Goal: Task Accomplishment & Management: Manage account settings

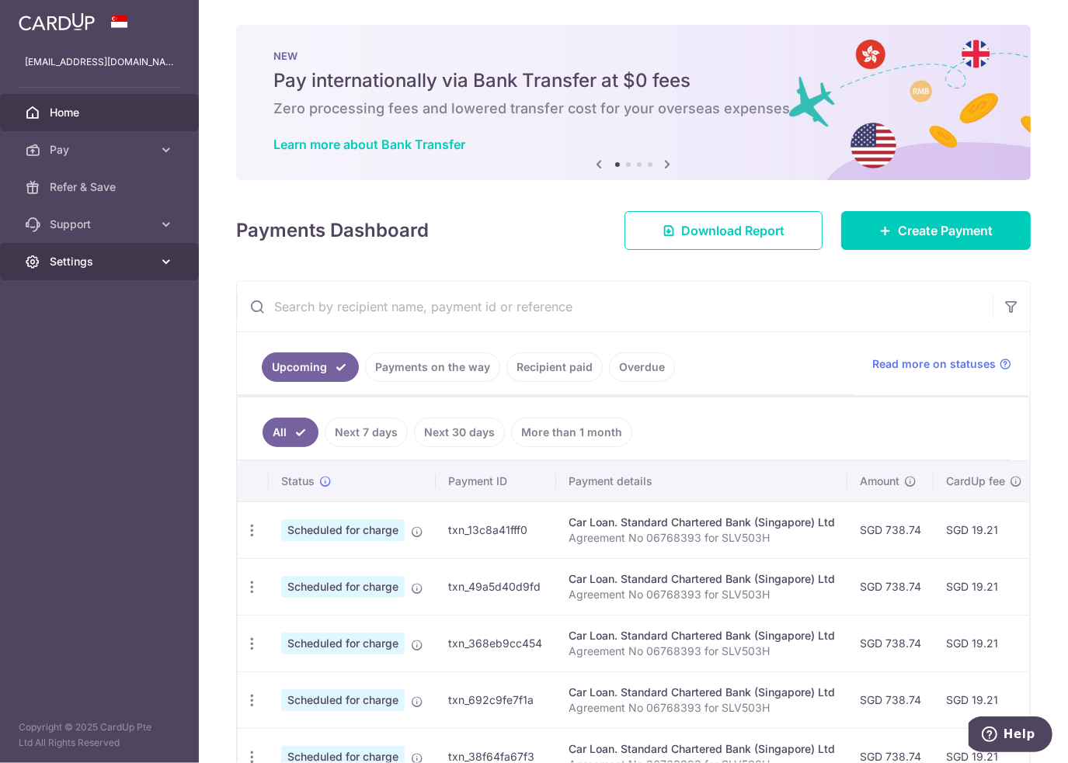
click at [165, 262] on icon at bounding box center [166, 262] width 16 height 16
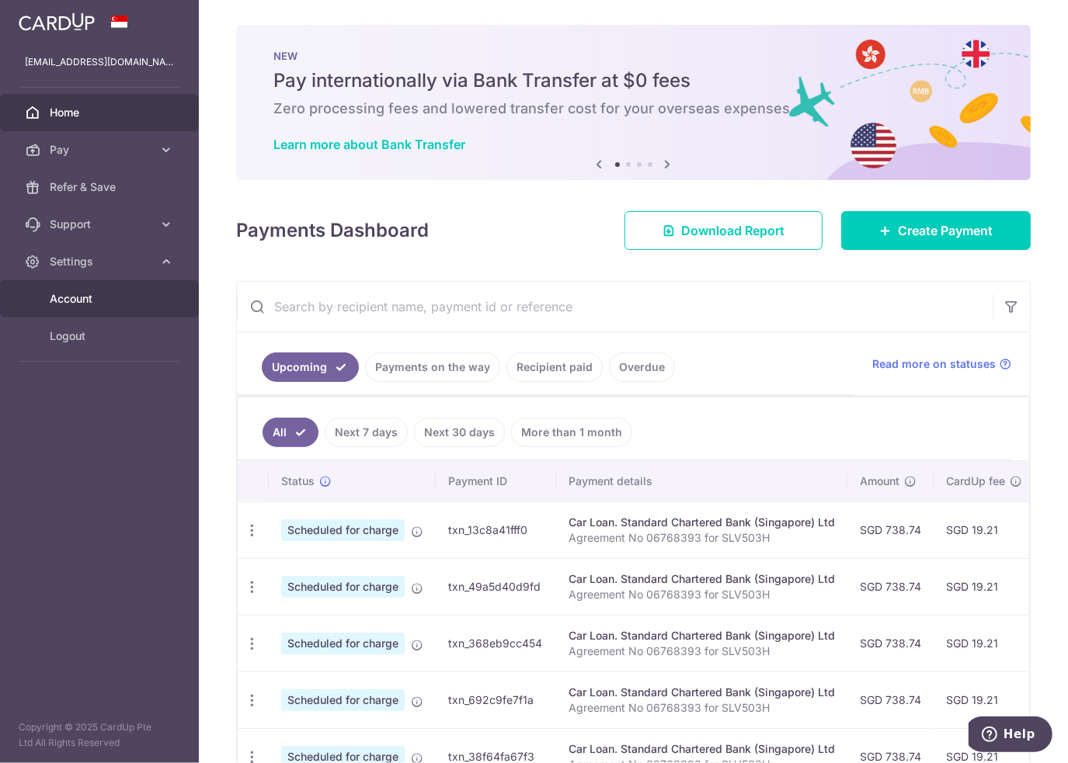
click at [148, 304] on span "Account" at bounding box center [101, 299] width 102 height 16
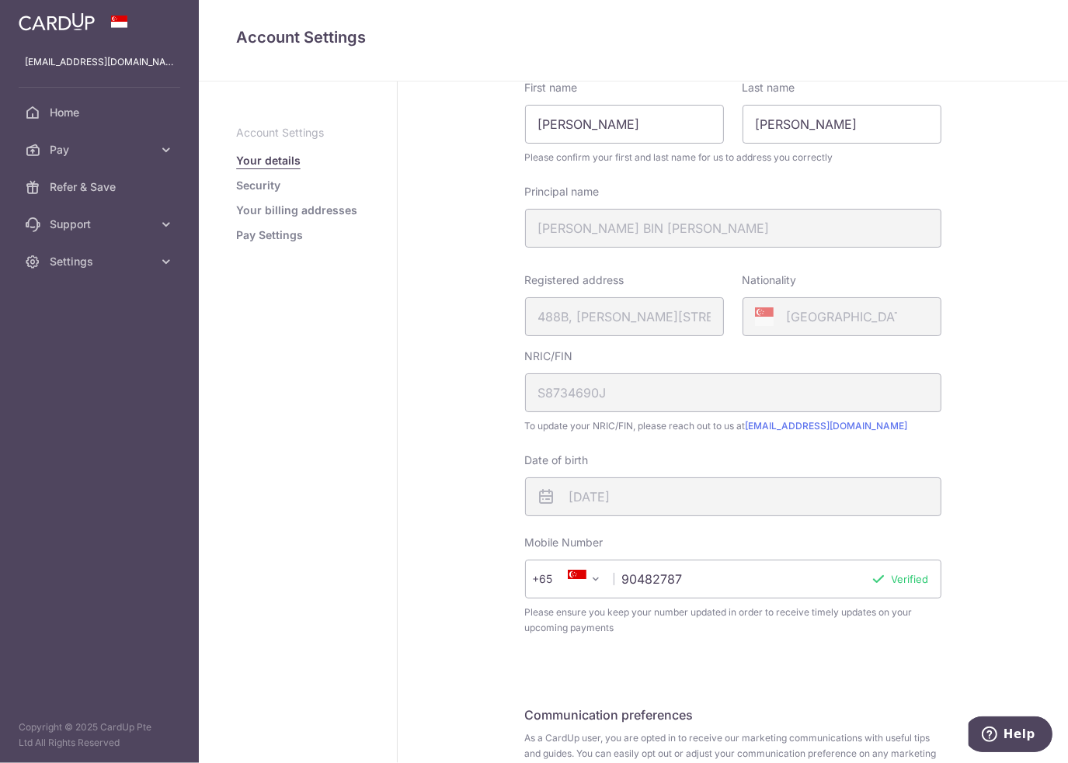
scroll to position [232, 0]
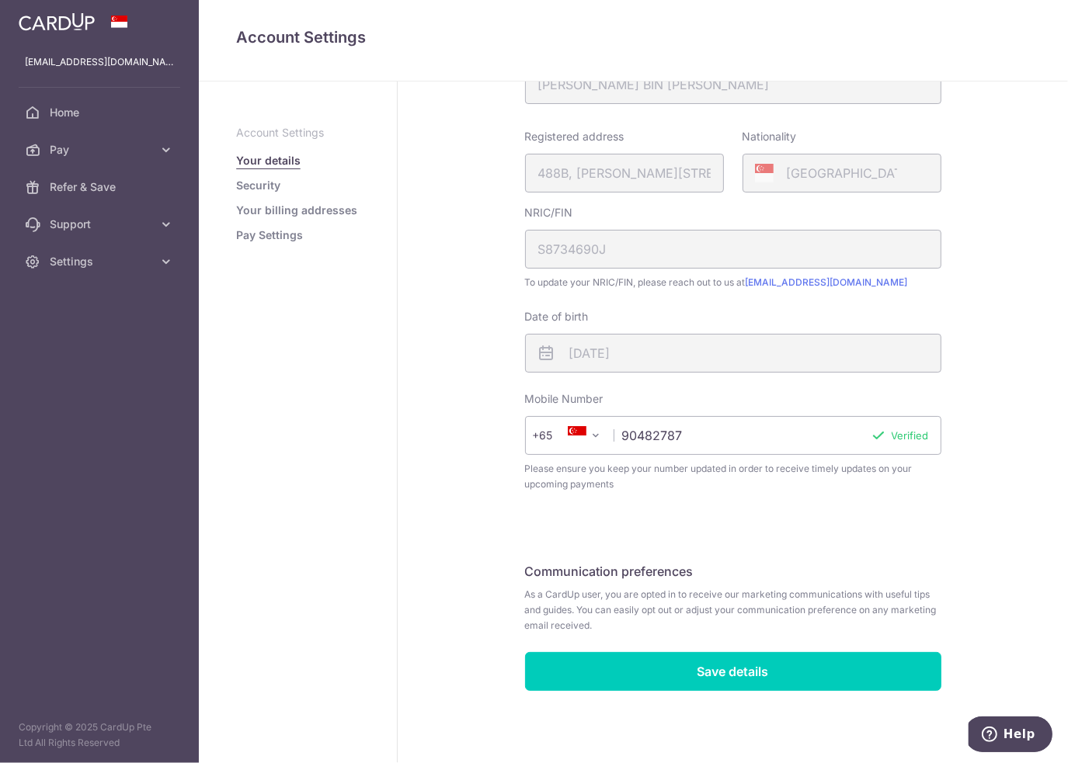
click at [273, 235] on link "Pay Settings" at bounding box center [269, 236] width 67 height 16
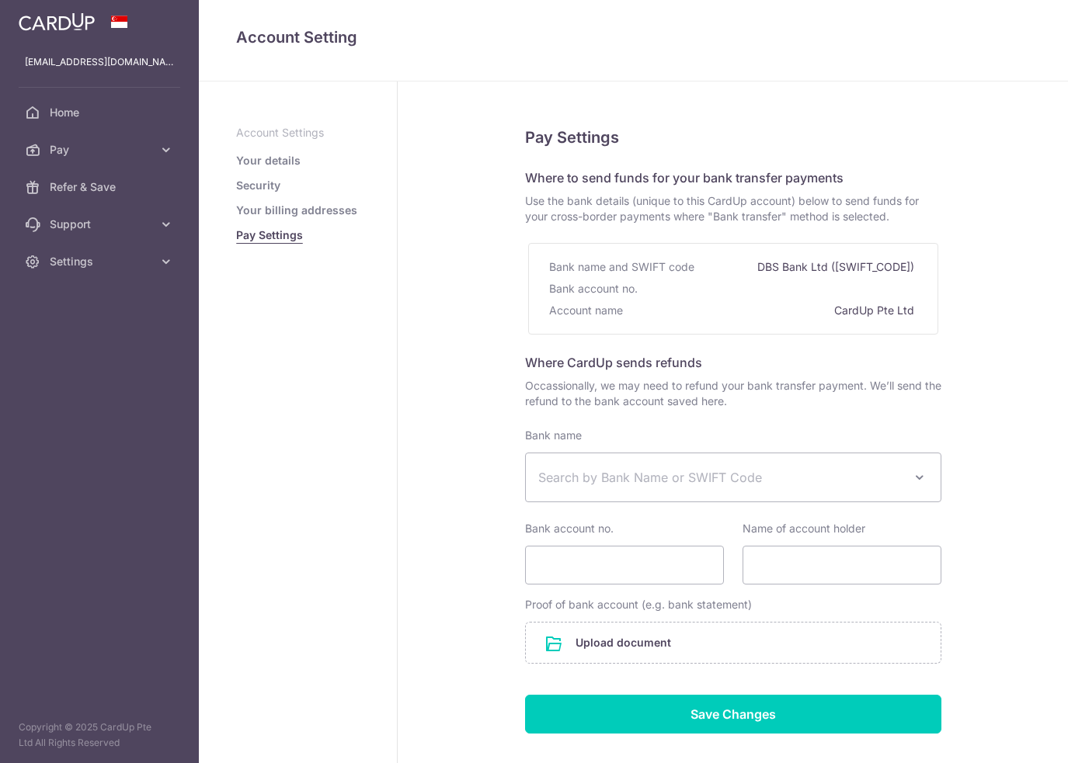
select select
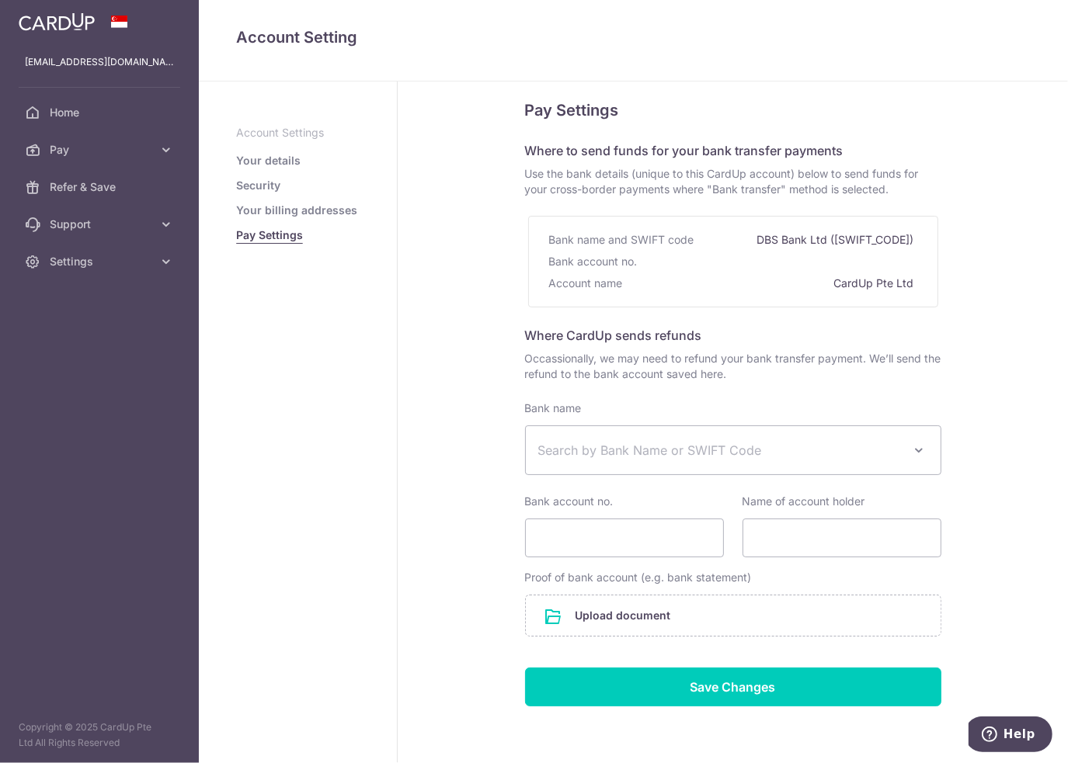
scroll to position [85, 0]
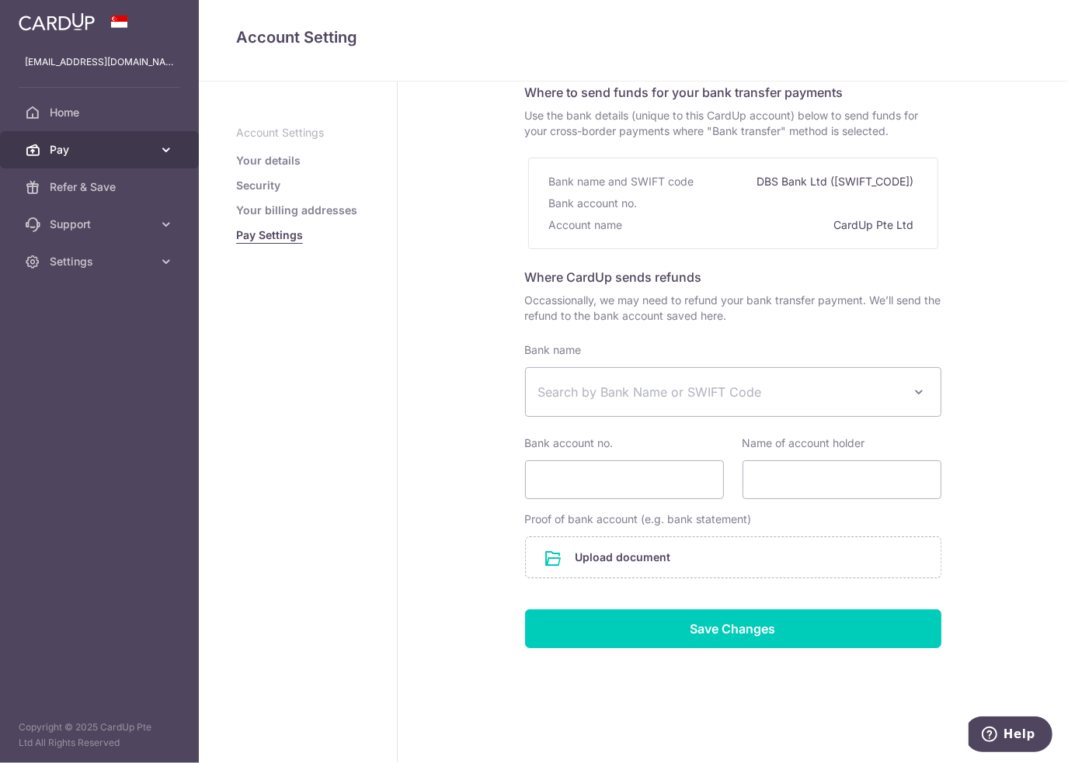
click at [113, 155] on span "Pay" at bounding box center [101, 150] width 102 height 16
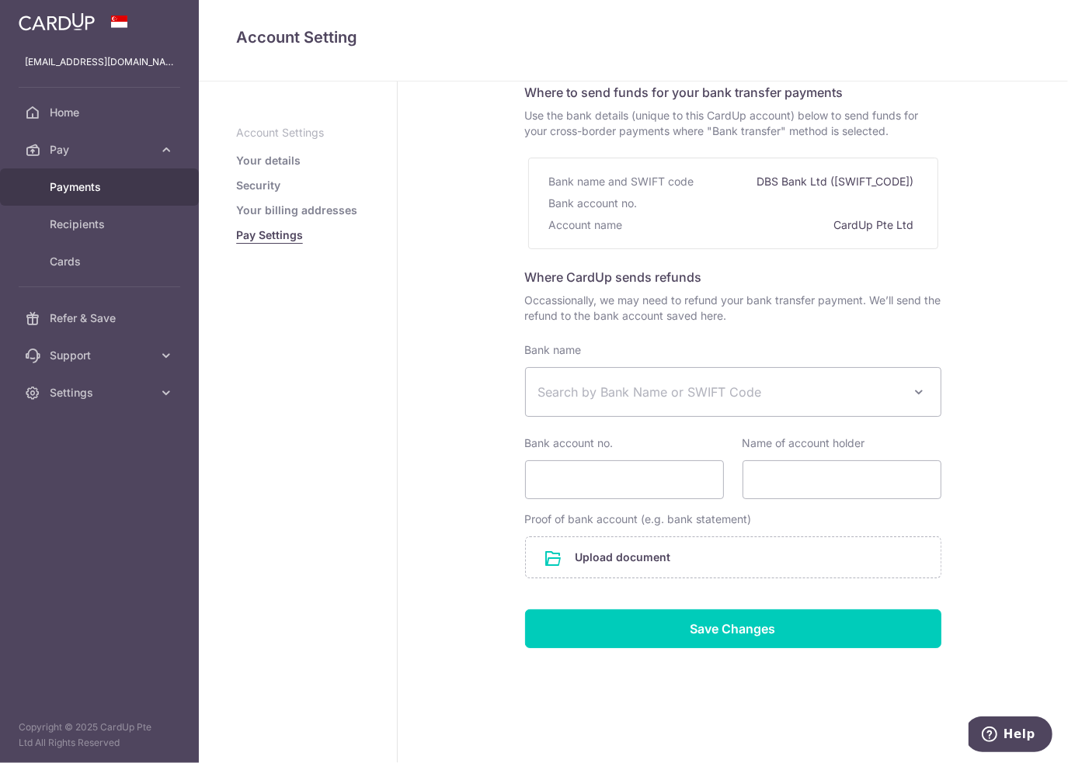
click at [110, 193] on span "Payments" at bounding box center [101, 187] width 102 height 16
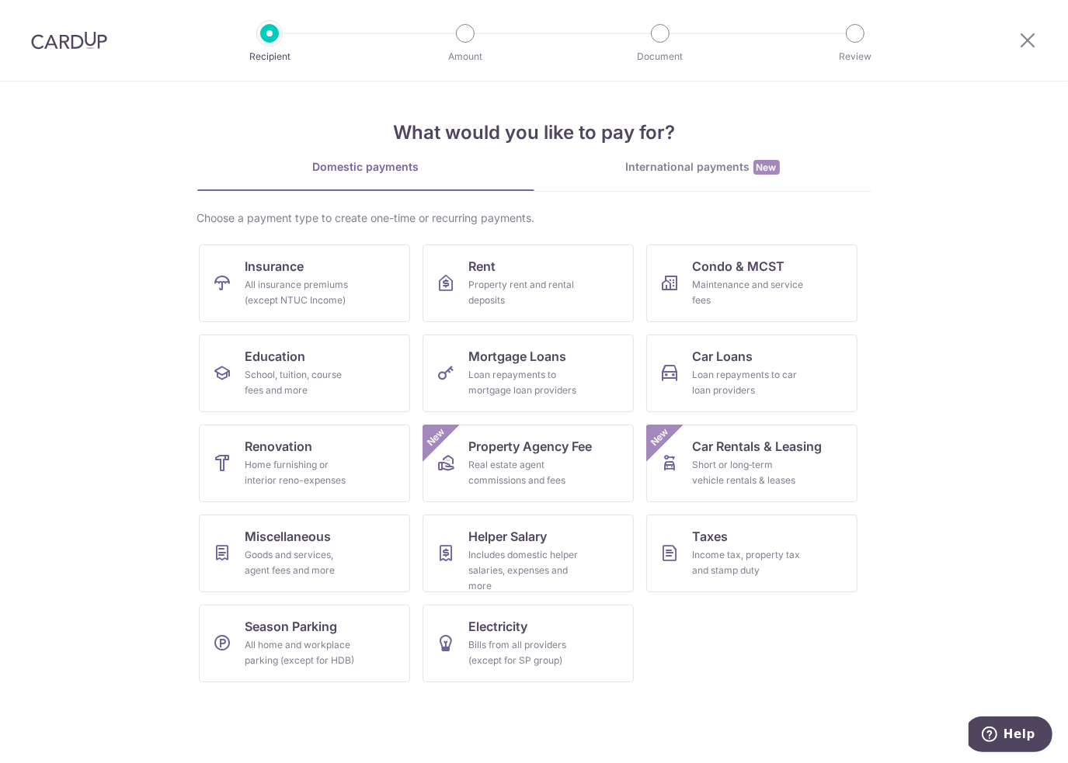
click at [70, 33] on img at bounding box center [69, 40] width 76 height 19
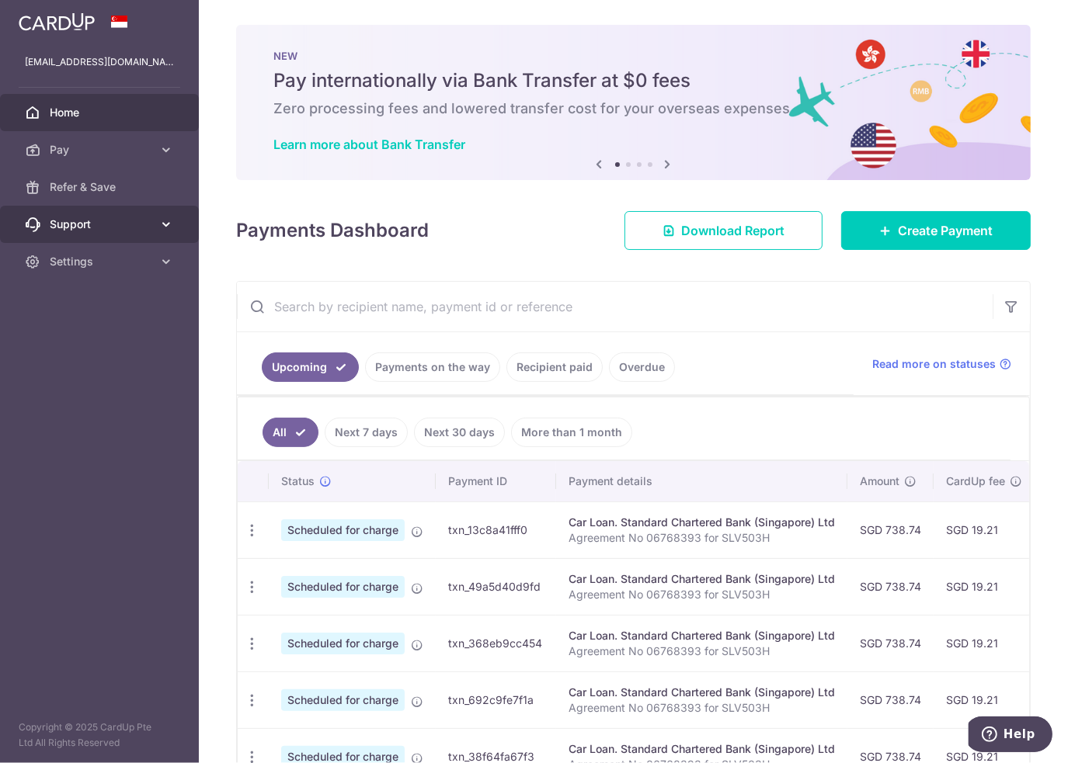
click at [152, 226] on link "Support" at bounding box center [99, 224] width 199 height 37
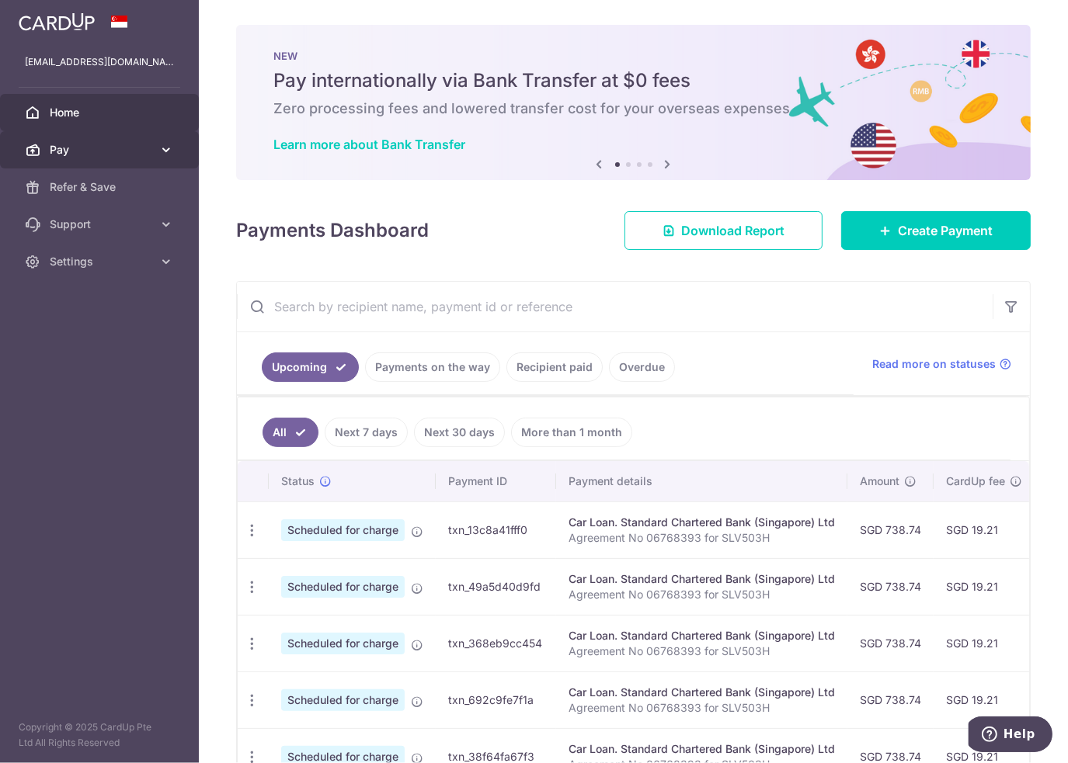
click at [172, 155] on icon at bounding box center [166, 150] width 16 height 16
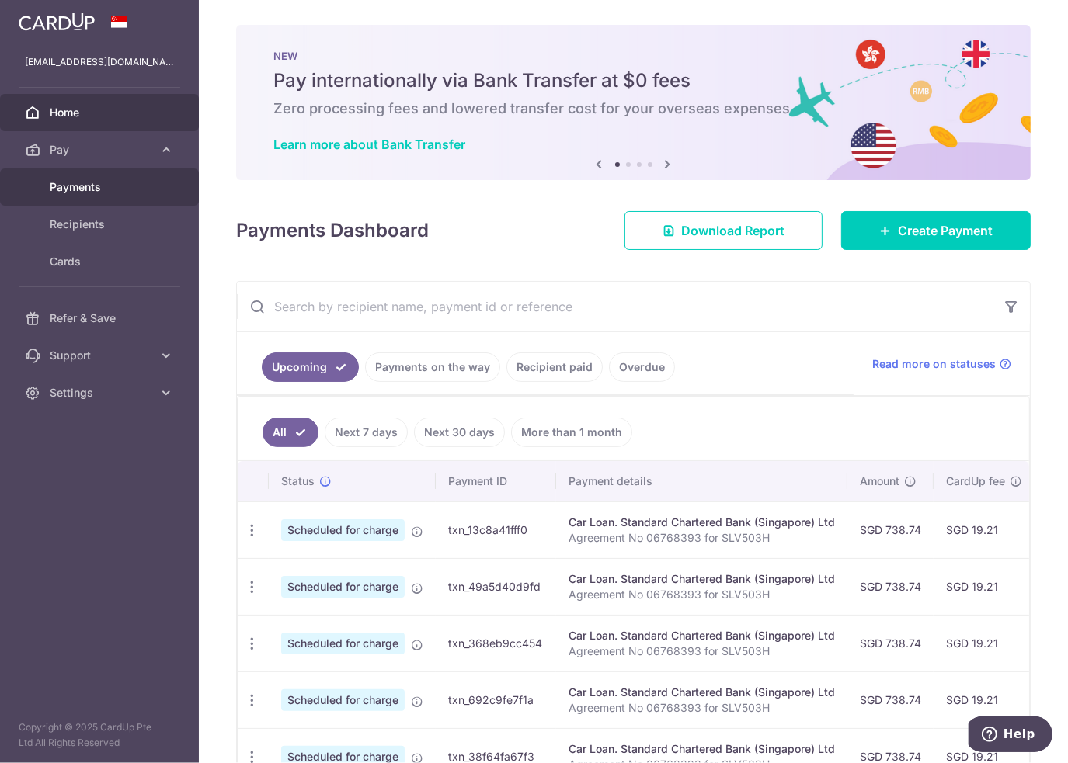
click at [162, 182] on link "Payments" at bounding box center [99, 186] width 199 height 37
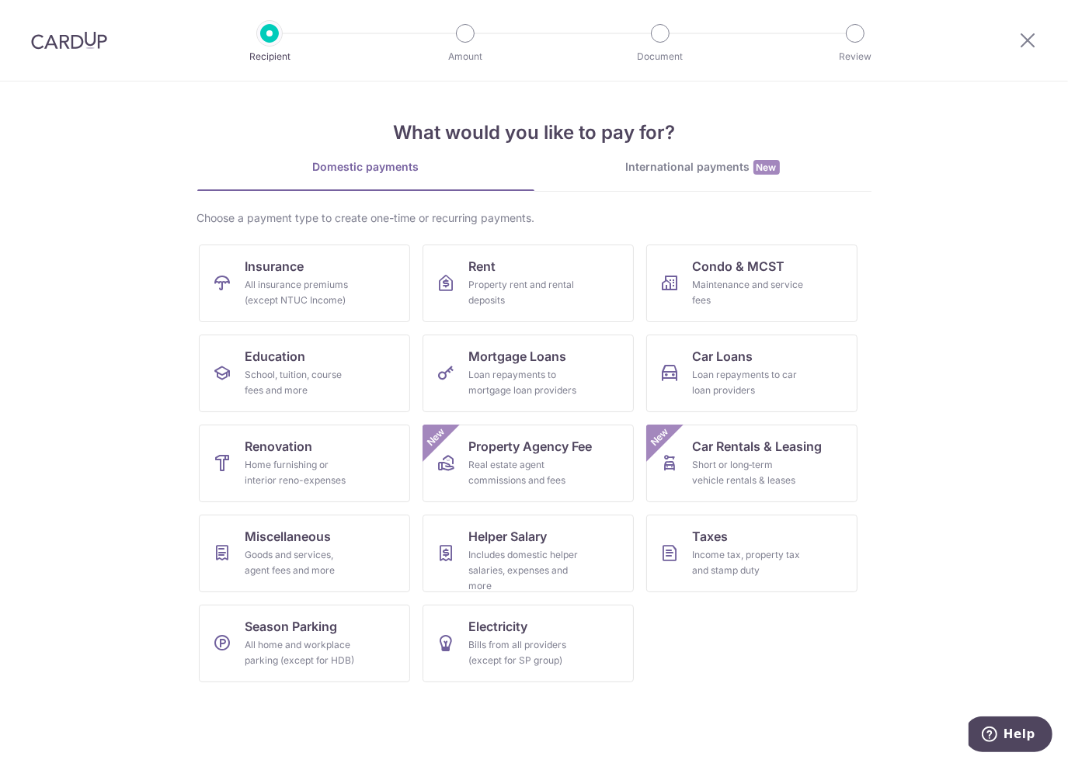
click at [40, 36] on img at bounding box center [69, 40] width 76 height 19
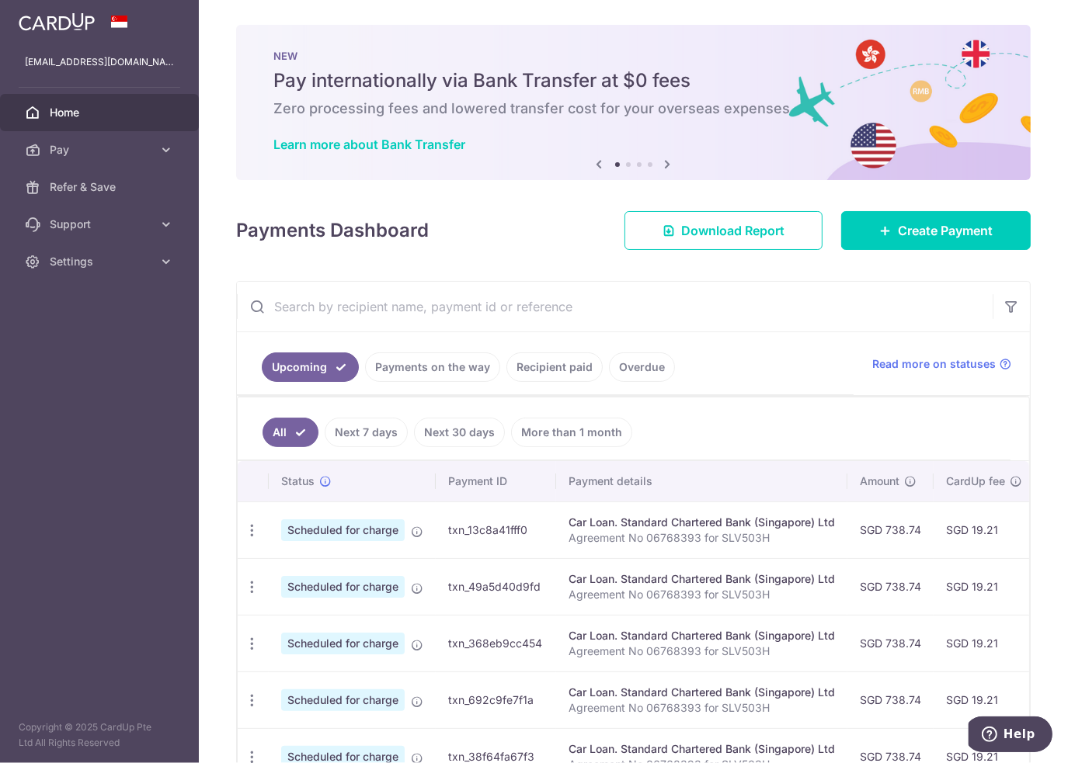
click at [376, 443] on link "Next 7 days" at bounding box center [366, 433] width 83 height 30
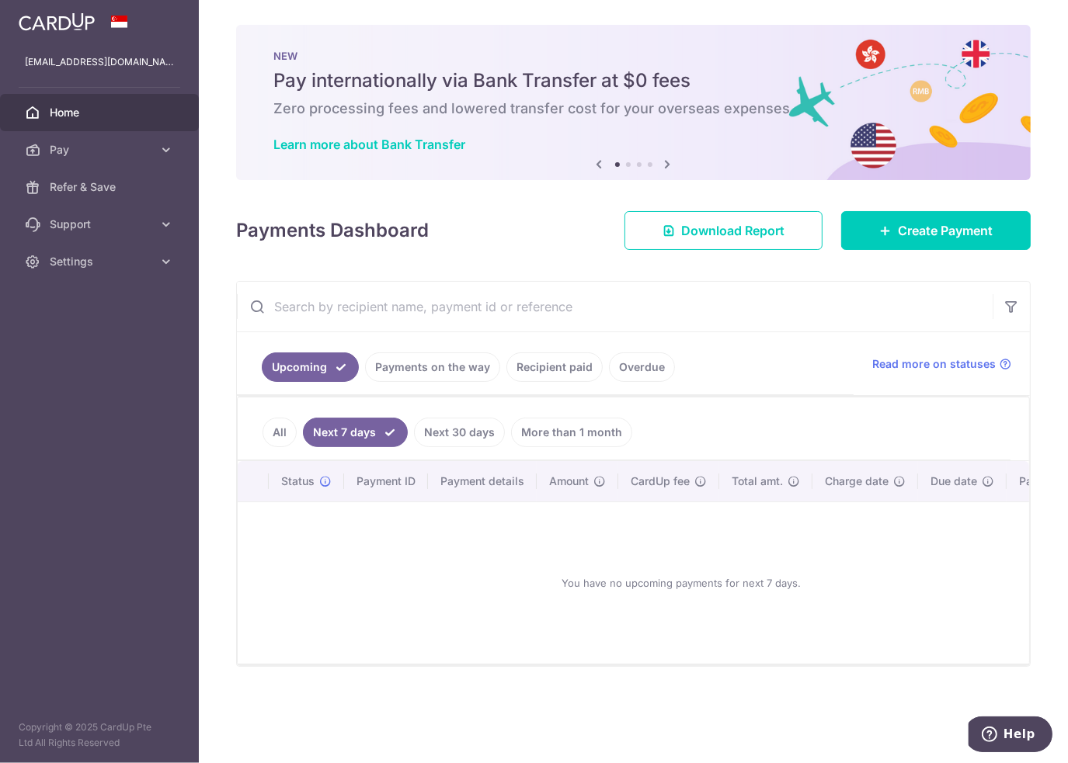
click at [460, 425] on link "Next 30 days" at bounding box center [459, 433] width 91 height 30
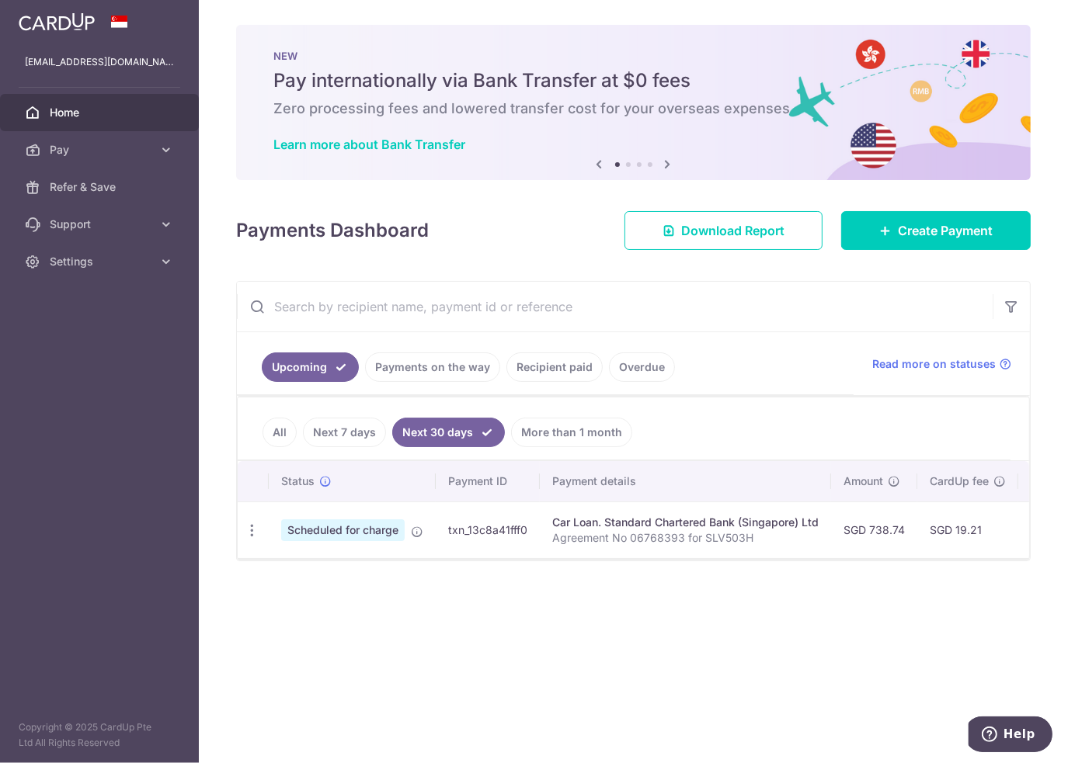
click at [384, 525] on span "Scheduled for charge" at bounding box center [342, 530] width 123 height 22
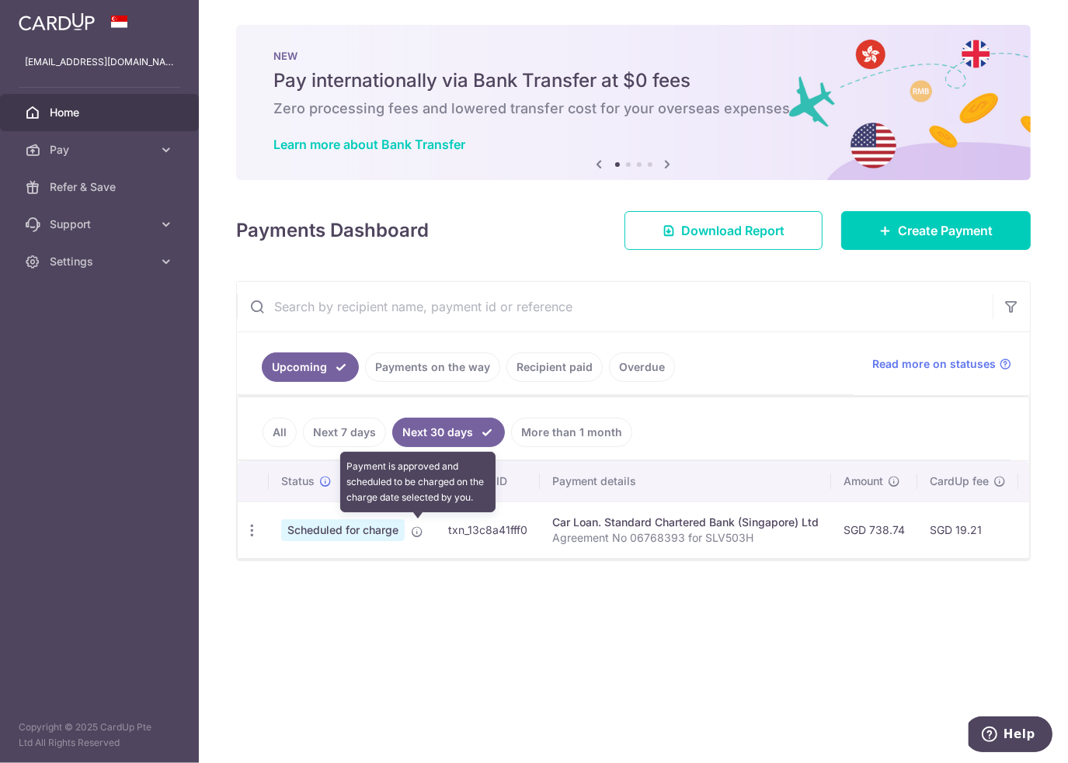
click at [417, 532] on icon at bounding box center [417, 532] width 12 height 12
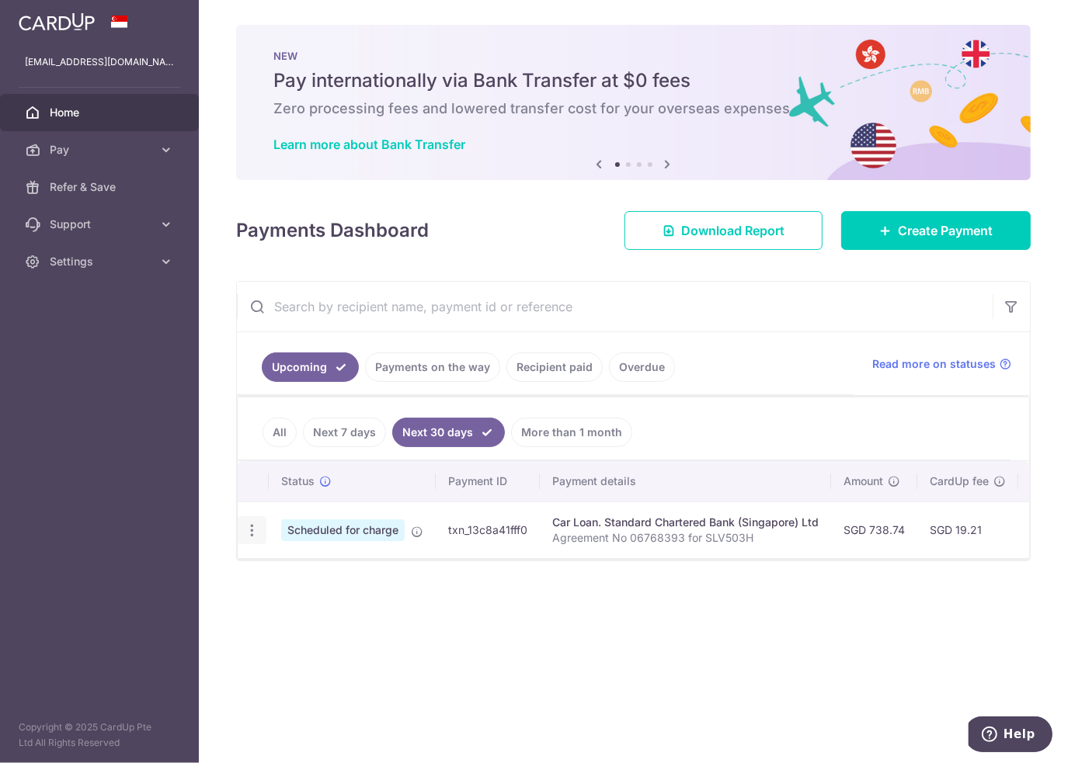
click at [260, 531] on div "Update payment Cancel payment" at bounding box center [252, 530] width 29 height 29
click at [252, 533] on icon "button" at bounding box center [252, 531] width 16 height 16
click at [285, 569] on span "Update payment" at bounding box center [335, 573] width 106 height 19
radio input "true"
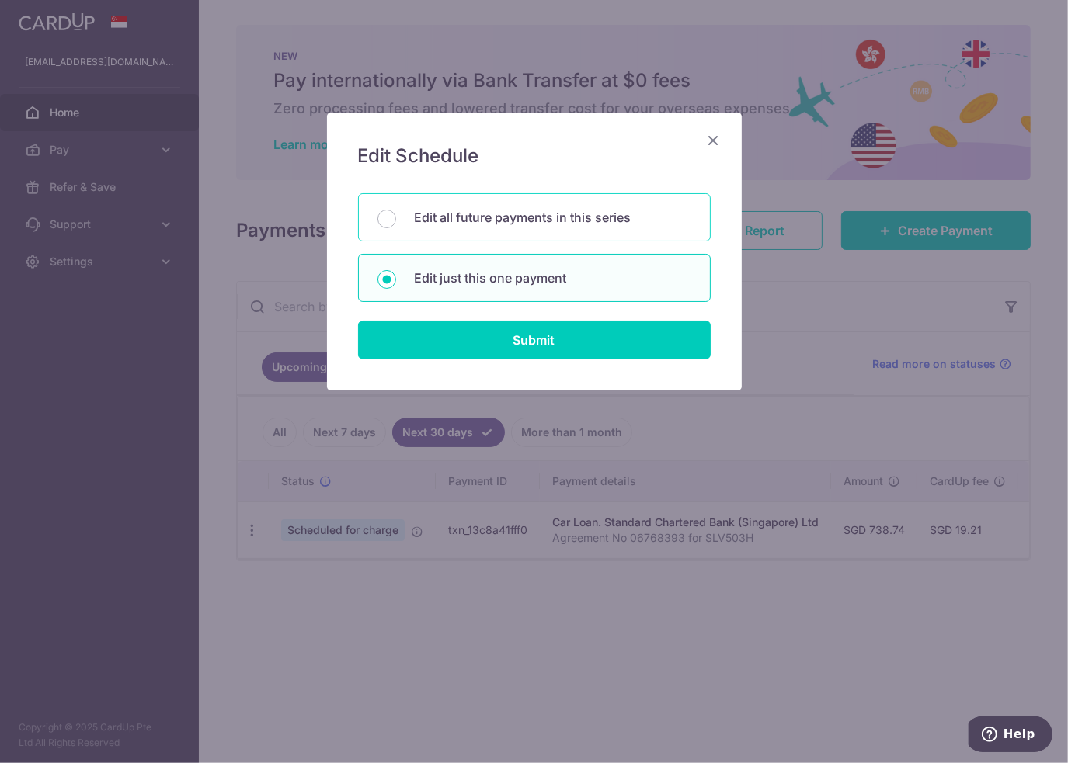
click at [488, 229] on div "Edit all future payments in this series" at bounding box center [534, 217] width 353 height 48
radio input "true"
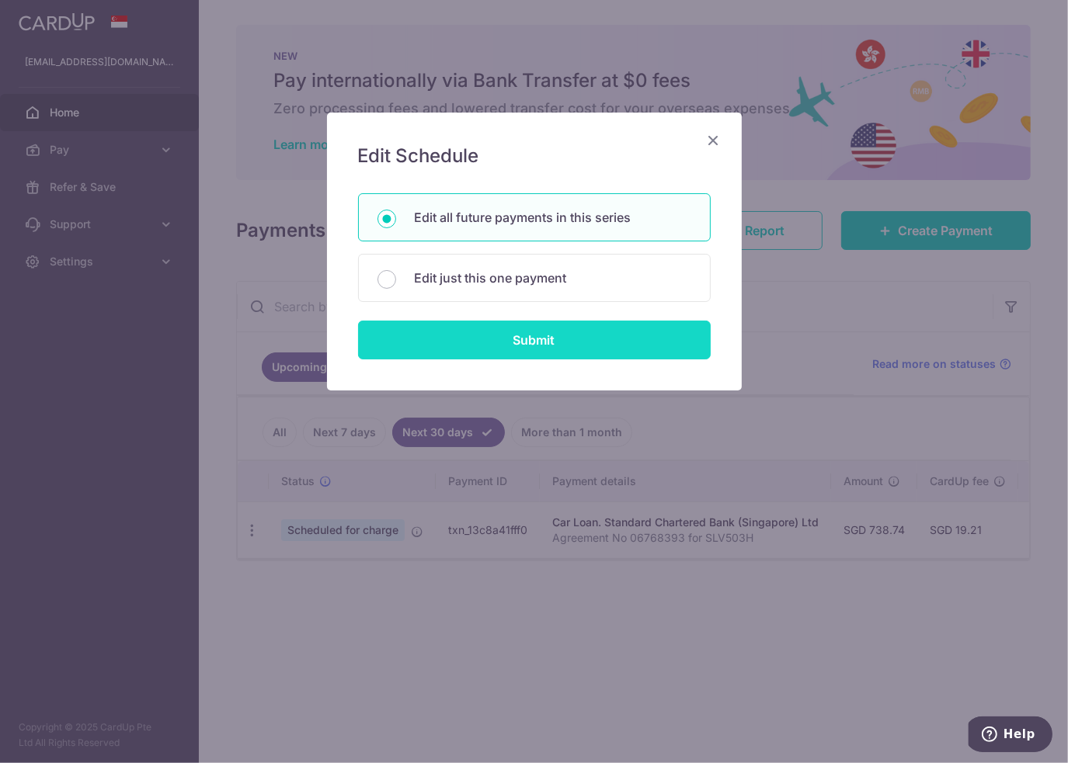
click at [504, 342] on input "Submit" at bounding box center [534, 340] width 353 height 39
radio input "true"
type input "738.74"
type input "Agreement No 06768393 for SLV503H"
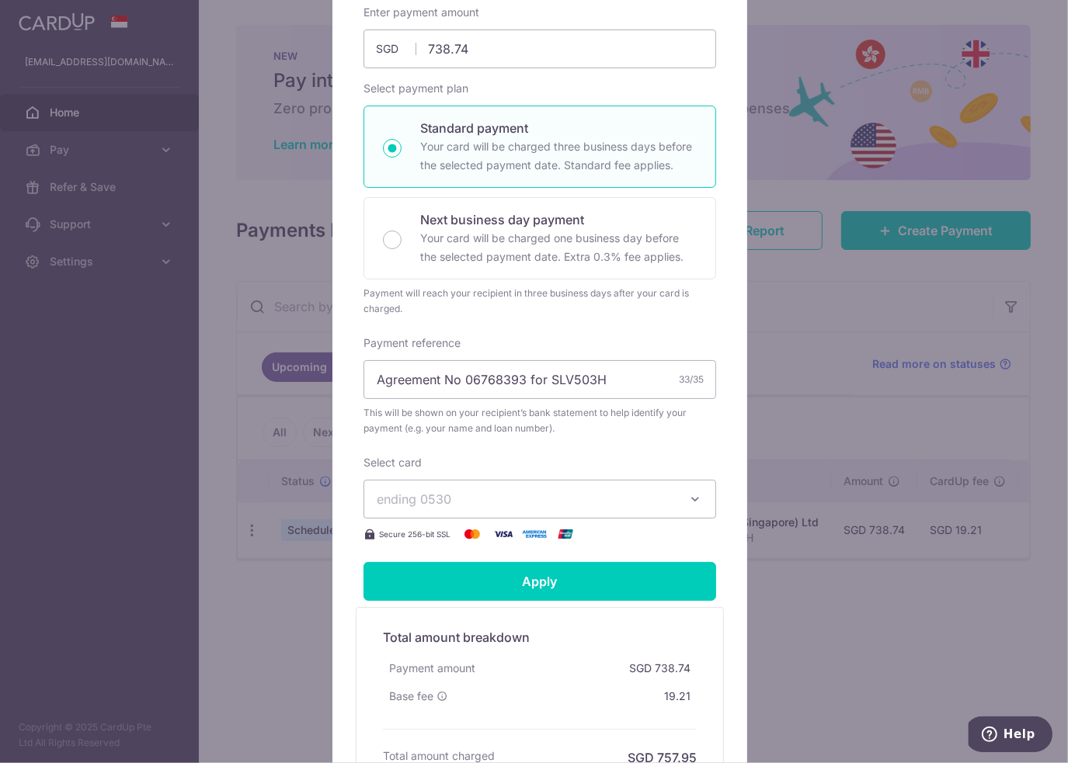
scroll to position [311, 0]
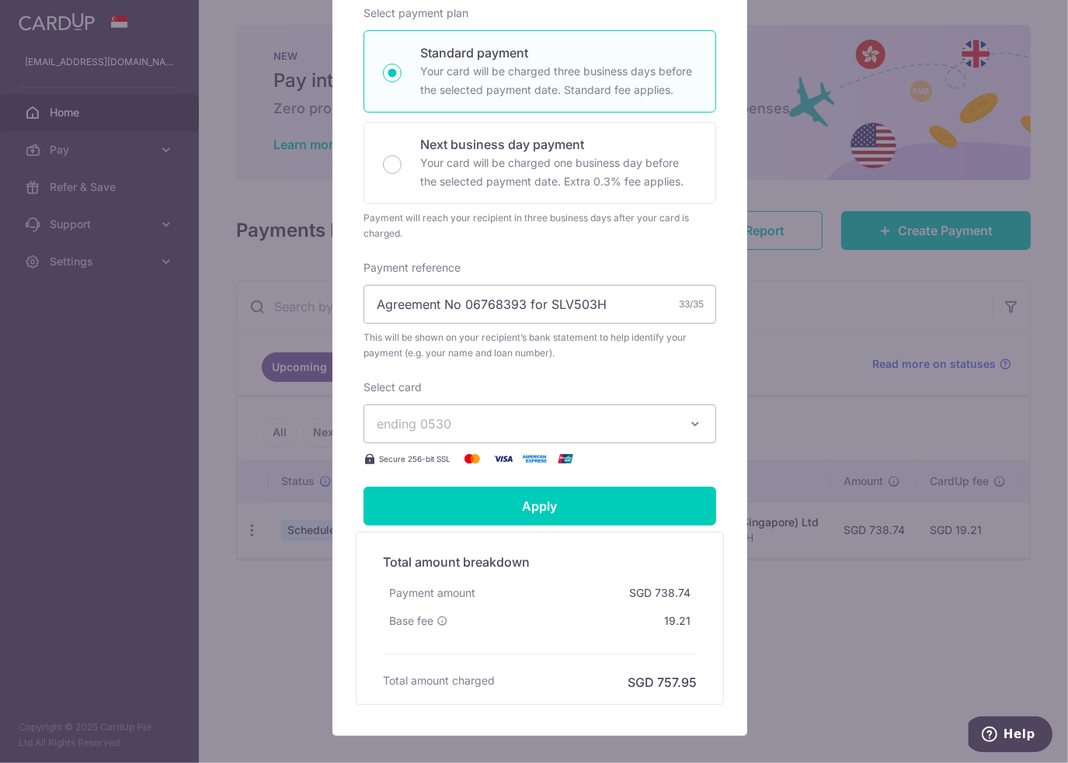
click at [537, 412] on button "ending 0530" at bounding box center [539, 424] width 353 height 39
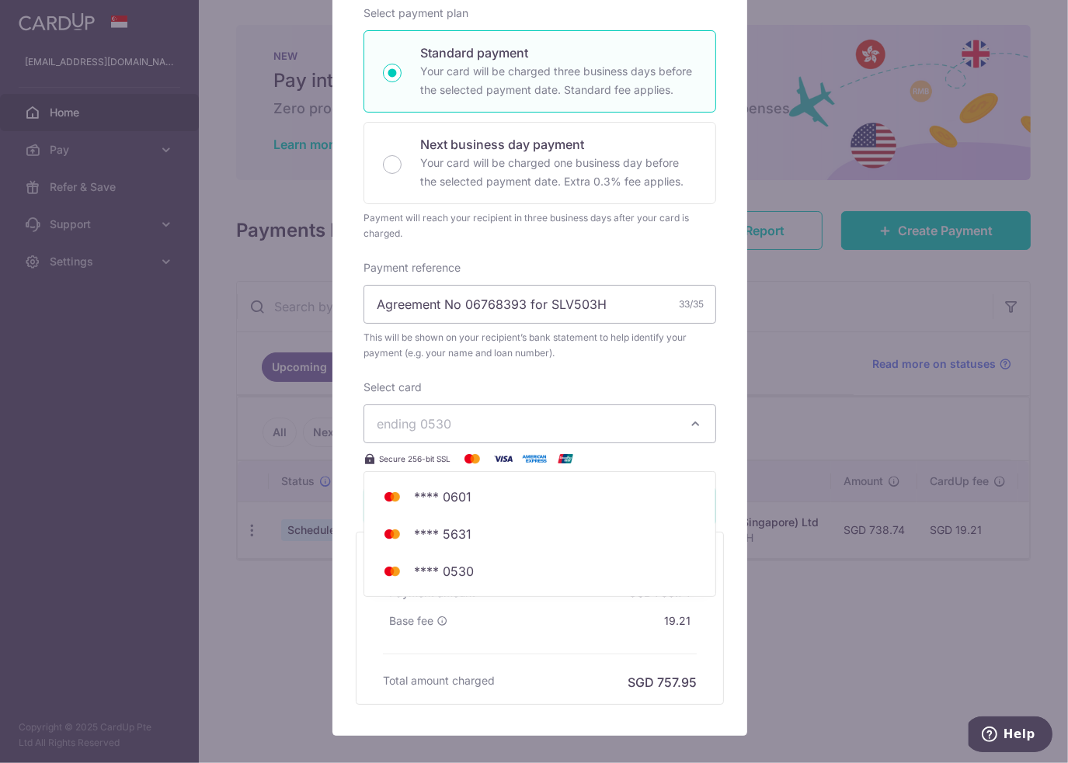
click at [550, 429] on span "ending 0530" at bounding box center [526, 424] width 298 height 19
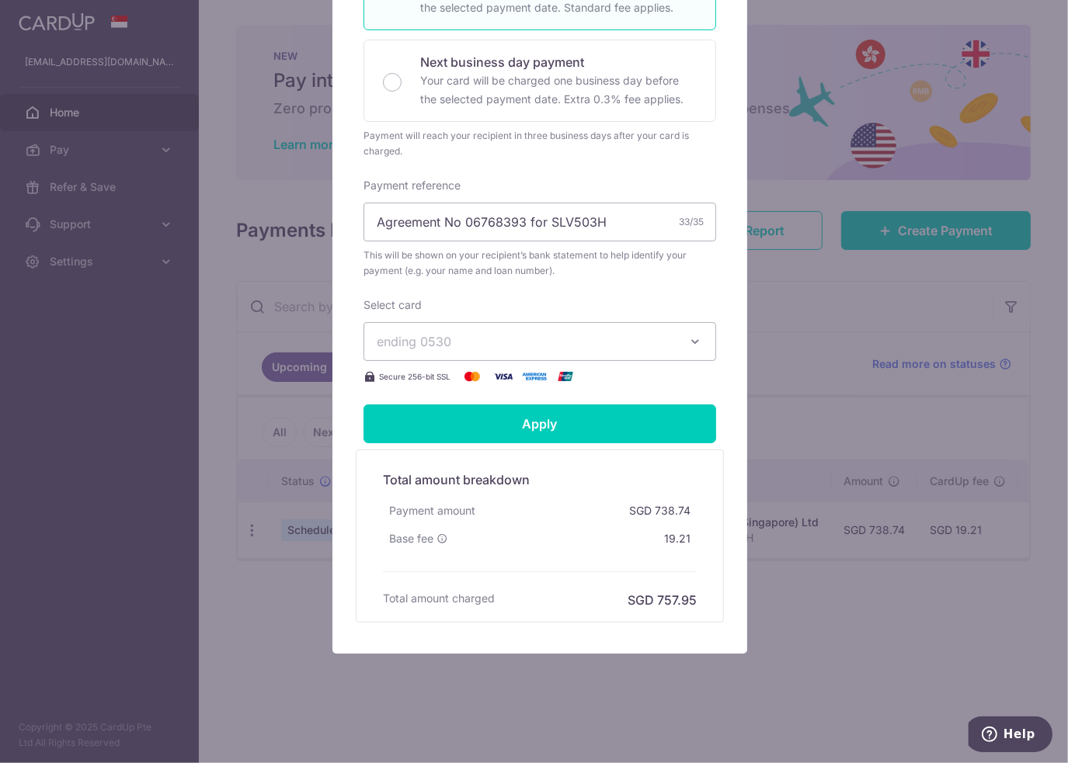
scroll to position [394, 0]
click at [652, 339] on span "ending 0530" at bounding box center [526, 341] width 298 height 19
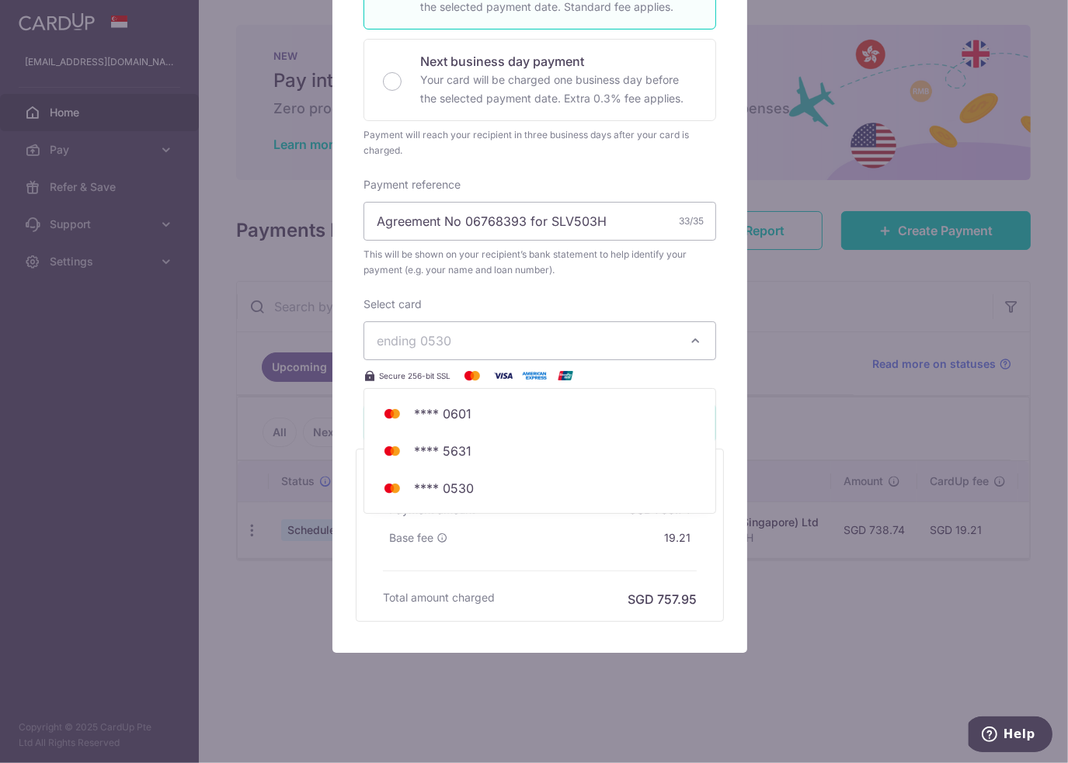
click at [827, 390] on div "Edit payment By clicking apply, you will make changes to all 27 payments to Sta…" at bounding box center [534, 381] width 1068 height 763
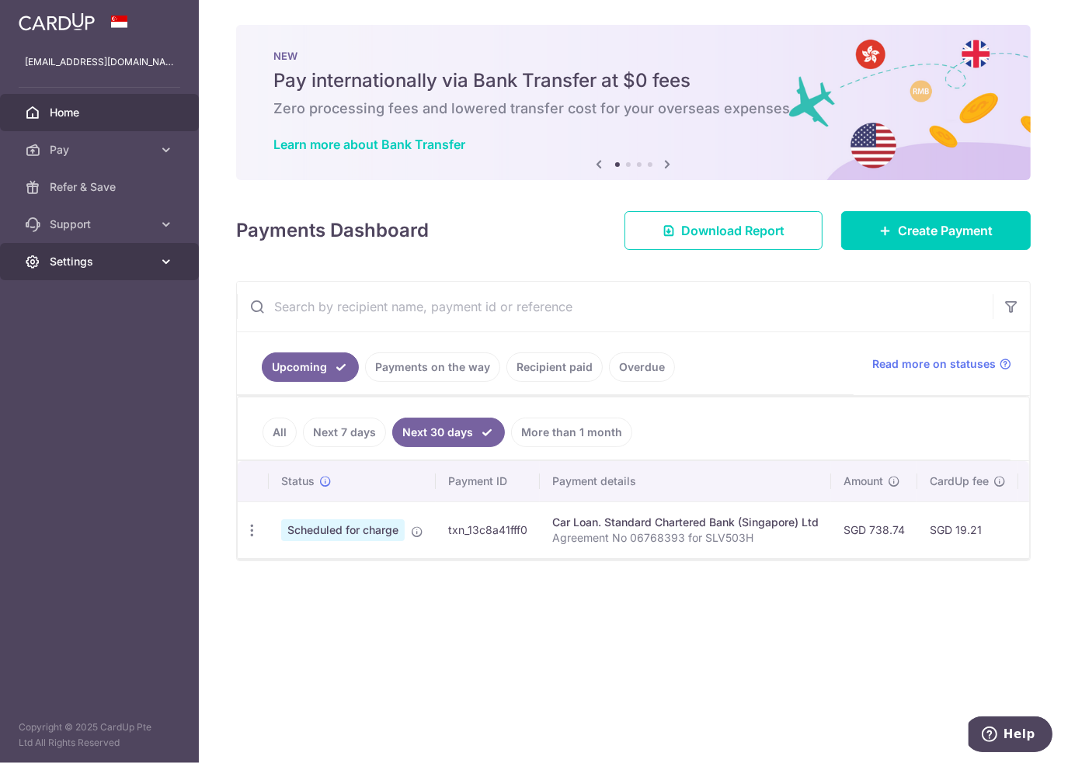
click at [149, 270] on link "Settings" at bounding box center [99, 261] width 199 height 37
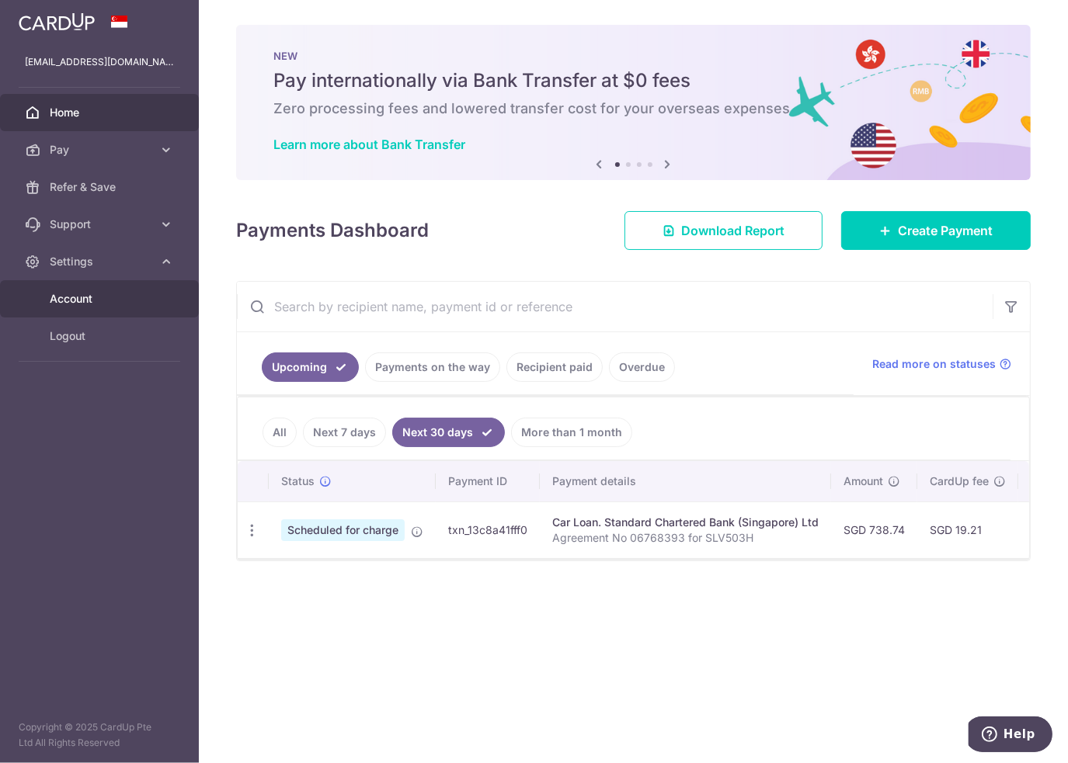
click at [144, 285] on link "Account" at bounding box center [99, 298] width 199 height 37
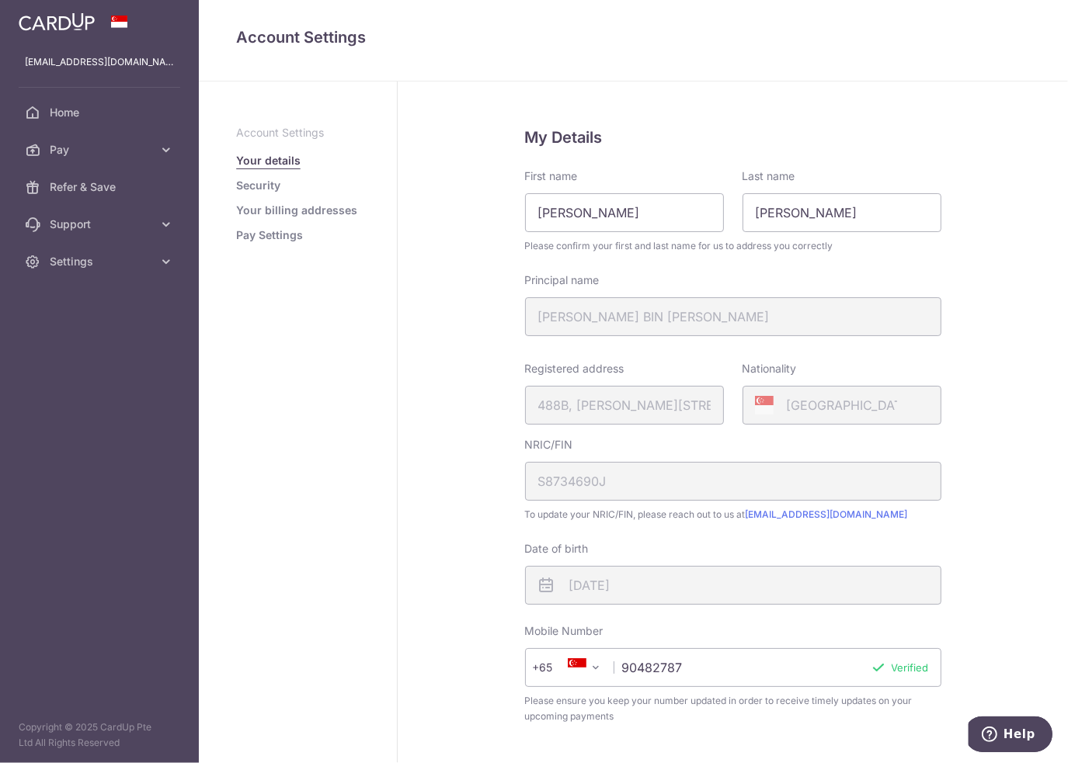
click at [255, 233] on link "Pay Settings" at bounding box center [269, 236] width 67 height 16
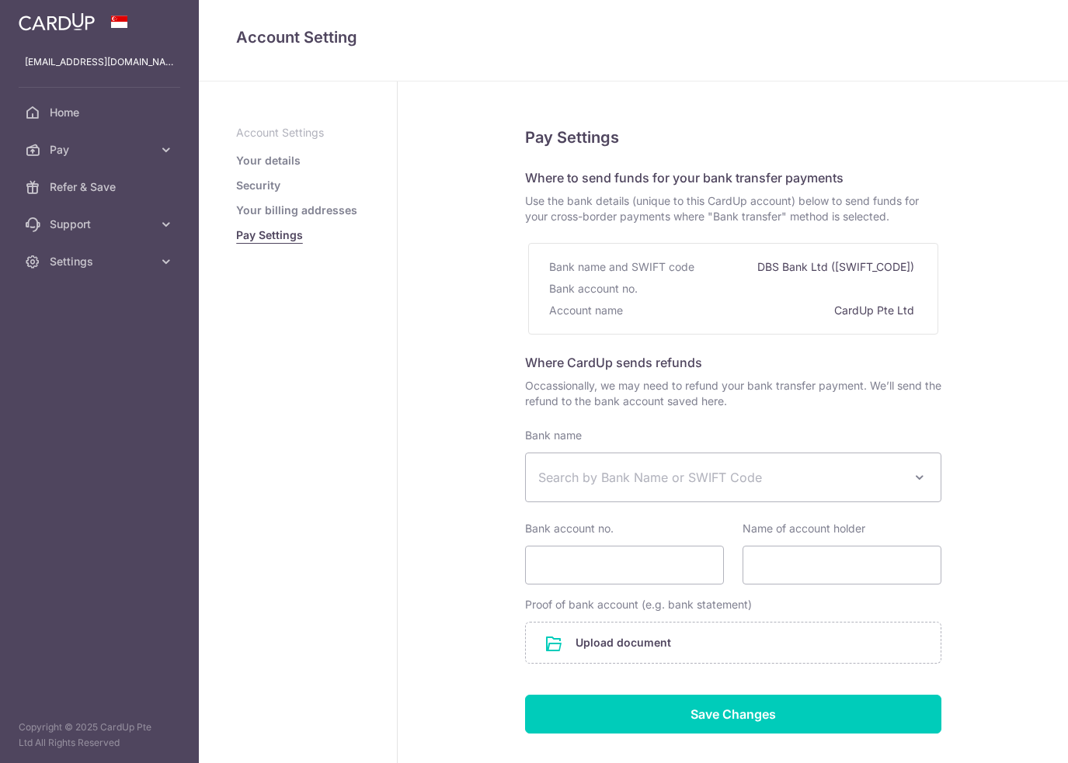
select select
click at [266, 162] on link "Your details" at bounding box center [268, 161] width 64 height 16
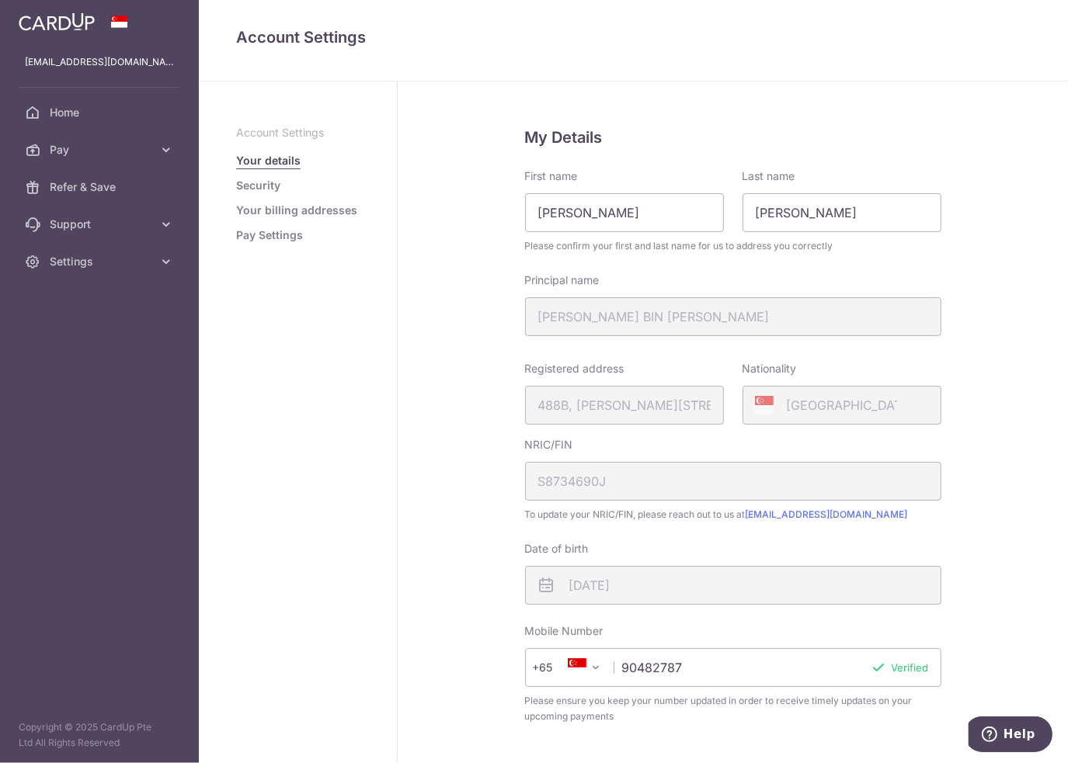
click at [267, 188] on link "Security" at bounding box center [258, 186] width 44 height 16
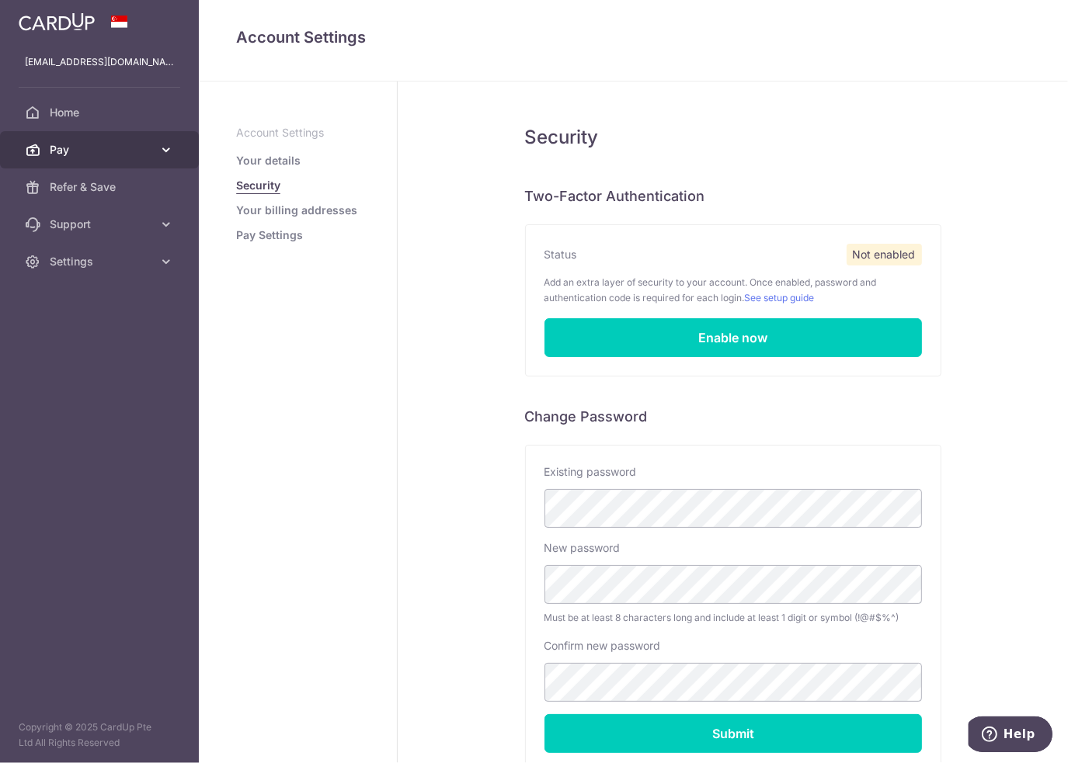
click at [88, 152] on span "Pay" at bounding box center [101, 150] width 102 height 16
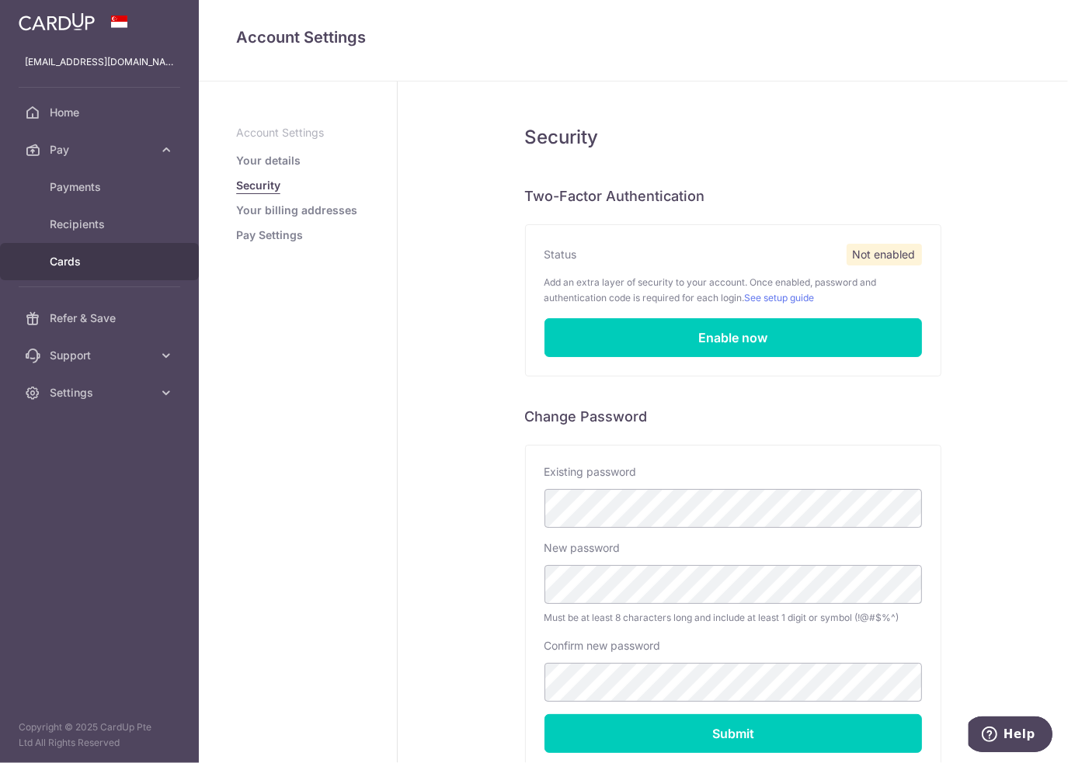
click at [72, 263] on span "Cards" at bounding box center [101, 262] width 102 height 16
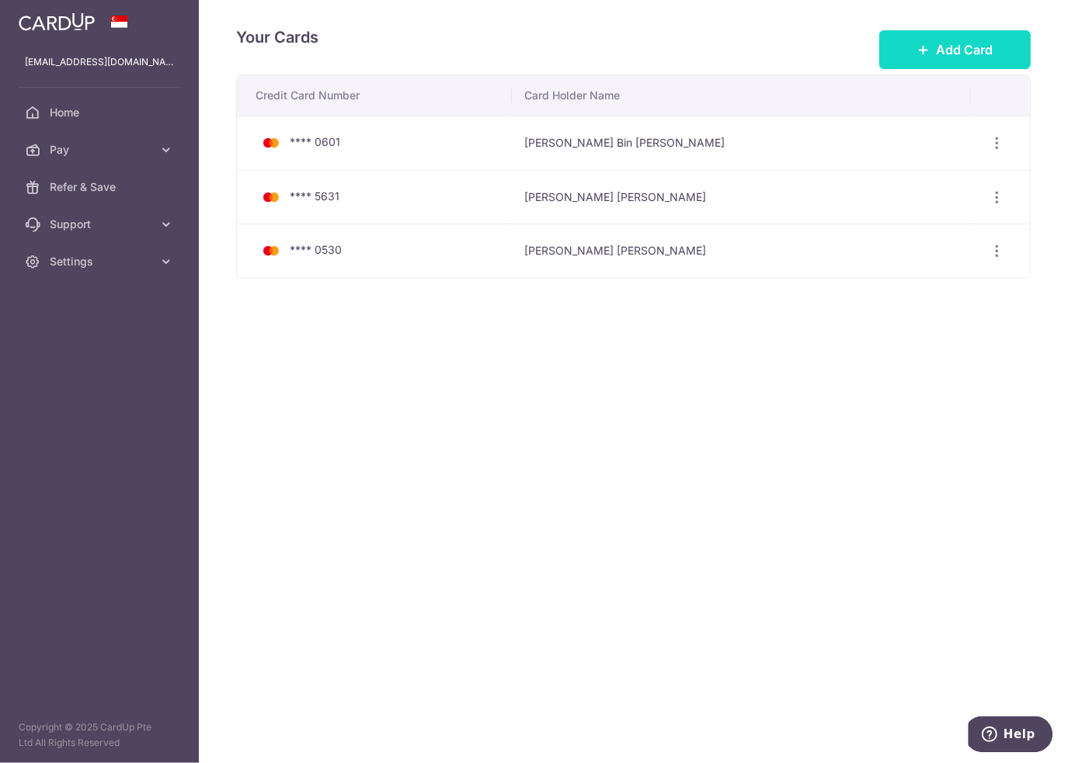
click at [975, 55] on span "Add Card" at bounding box center [964, 49] width 57 height 19
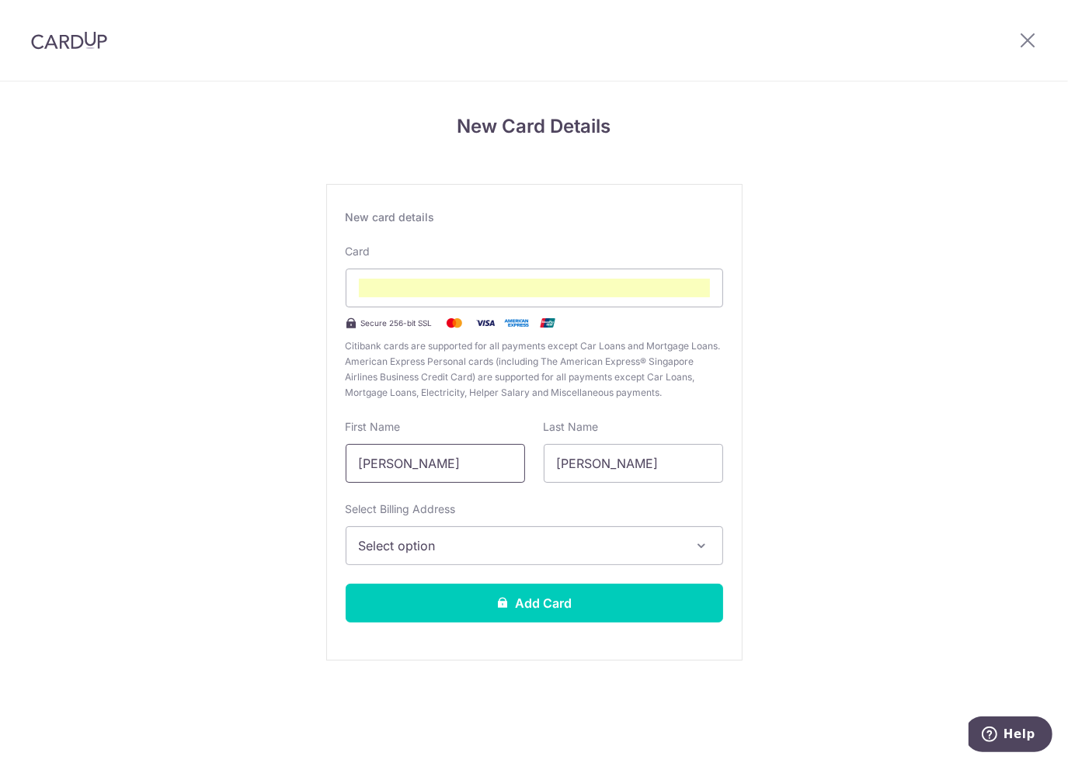
drag, startPoint x: 515, startPoint y: 463, endPoint x: 317, endPoint y: 458, distance: 198.1
click at [317, 458] on div "New Card Details New card details Card Secure 256-bit SSL Citibank cards are su…" at bounding box center [534, 408] width 1068 height 652
type input "[PERSON_NAME]"
type input "Mohamed Iqbal"
click at [404, 564] on button "Select option" at bounding box center [534, 545] width 377 height 39
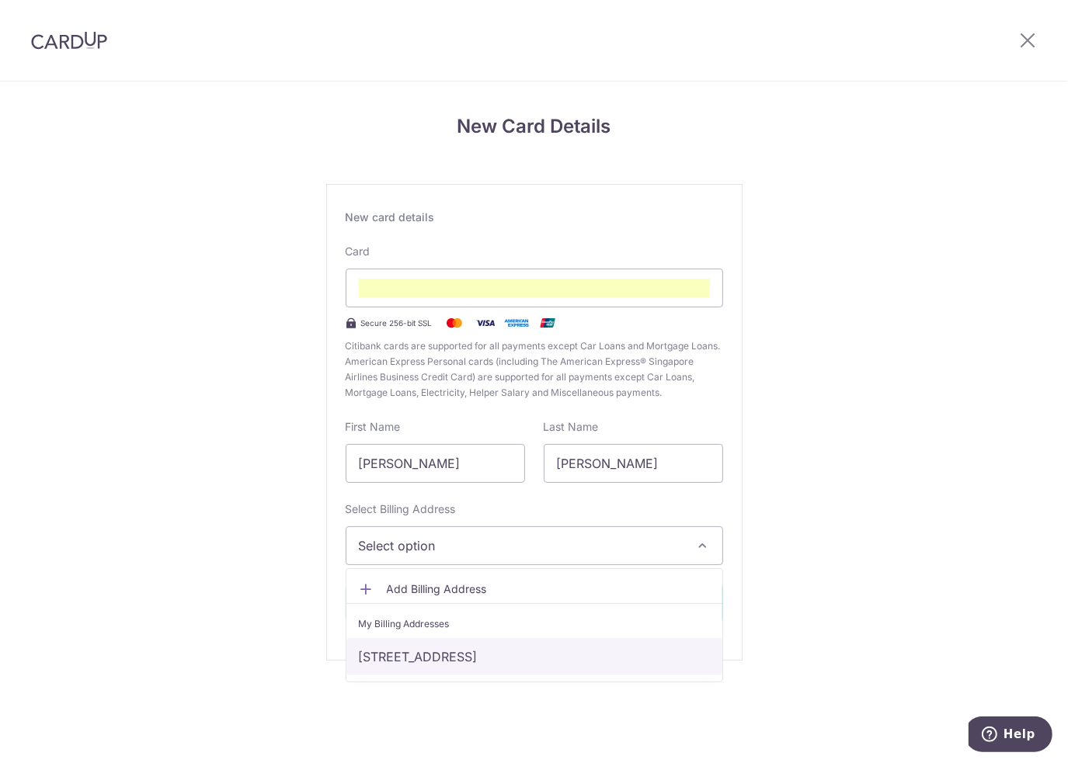
click at [524, 639] on link "BLK 141, #14-25, Bukit Batok Street 11, Singapore, Singapore, Singapore-650141" at bounding box center [534, 656] width 376 height 37
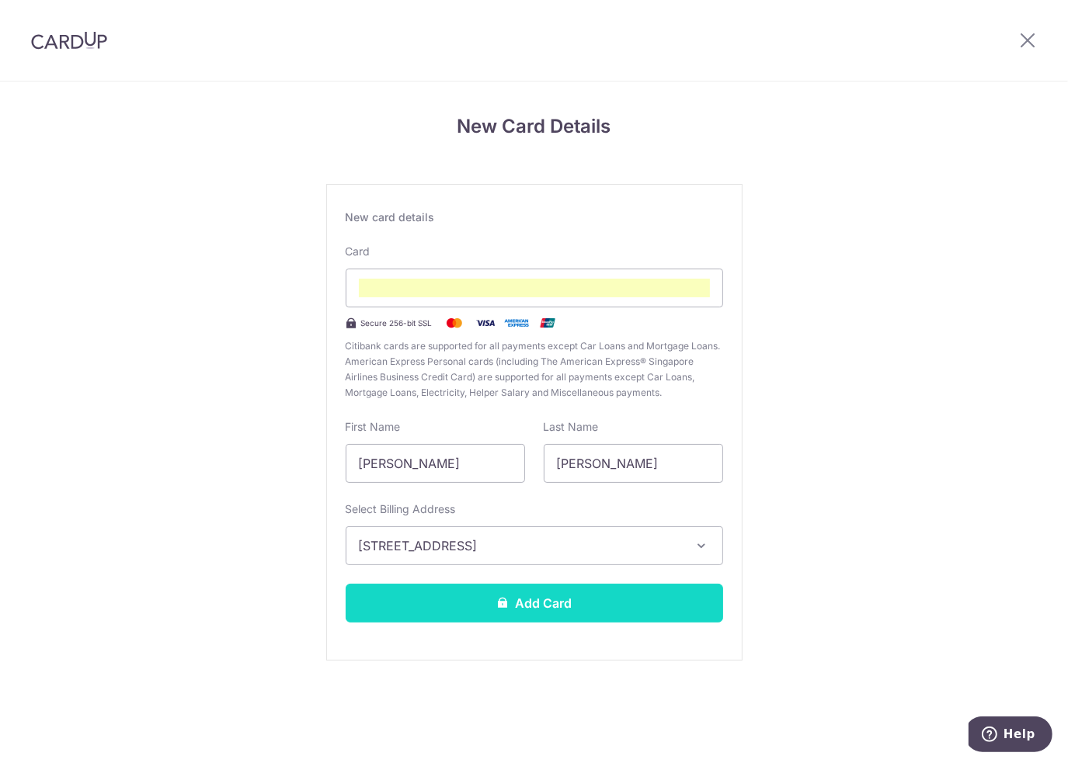
click at [531, 617] on button "Add Card" at bounding box center [534, 603] width 377 height 39
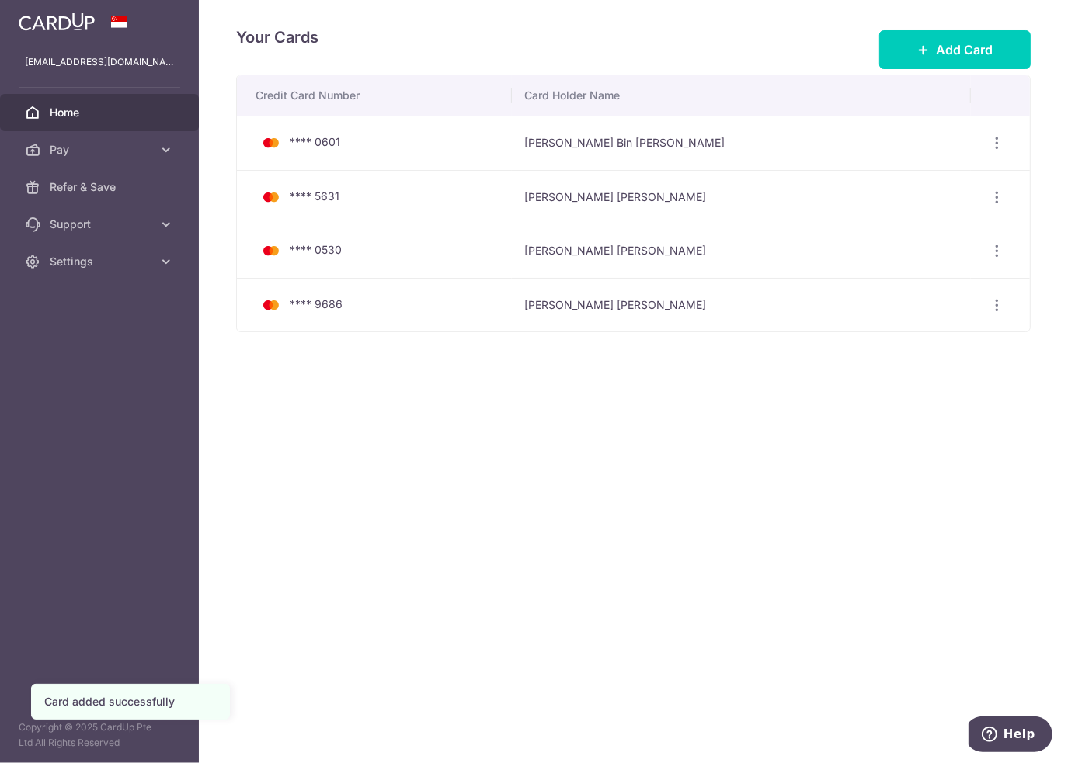
click at [102, 117] on span "Home" at bounding box center [101, 113] width 102 height 16
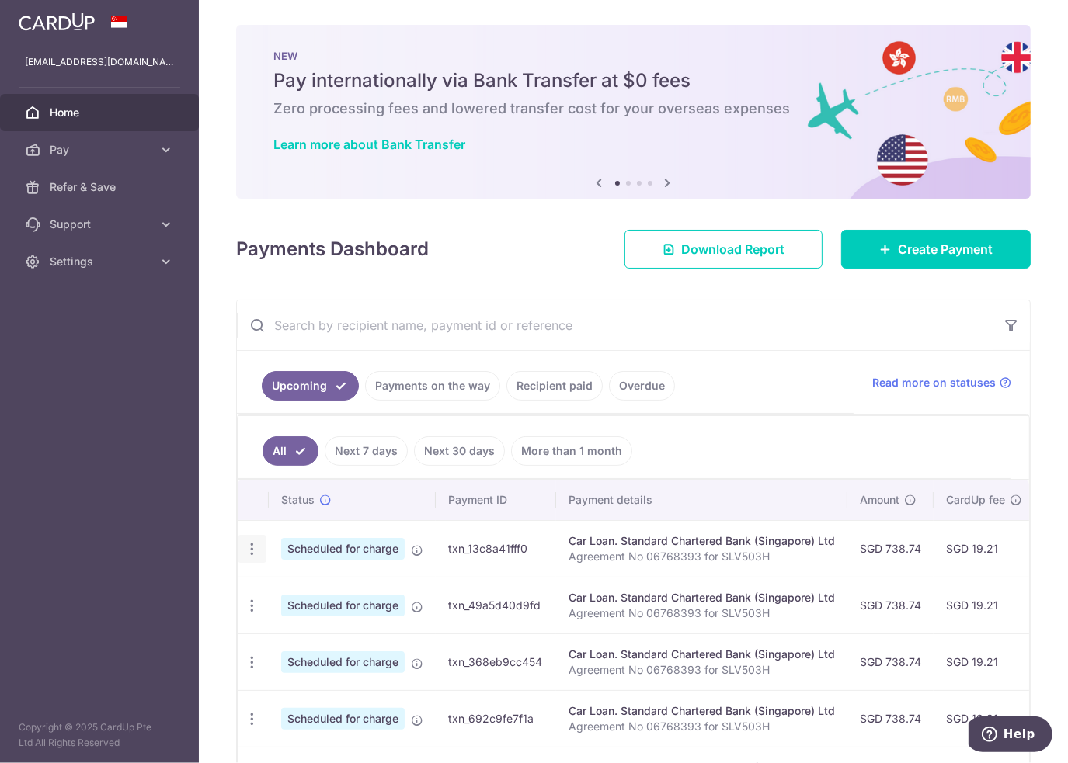
click at [252, 543] on icon "button" at bounding box center [252, 549] width 16 height 16
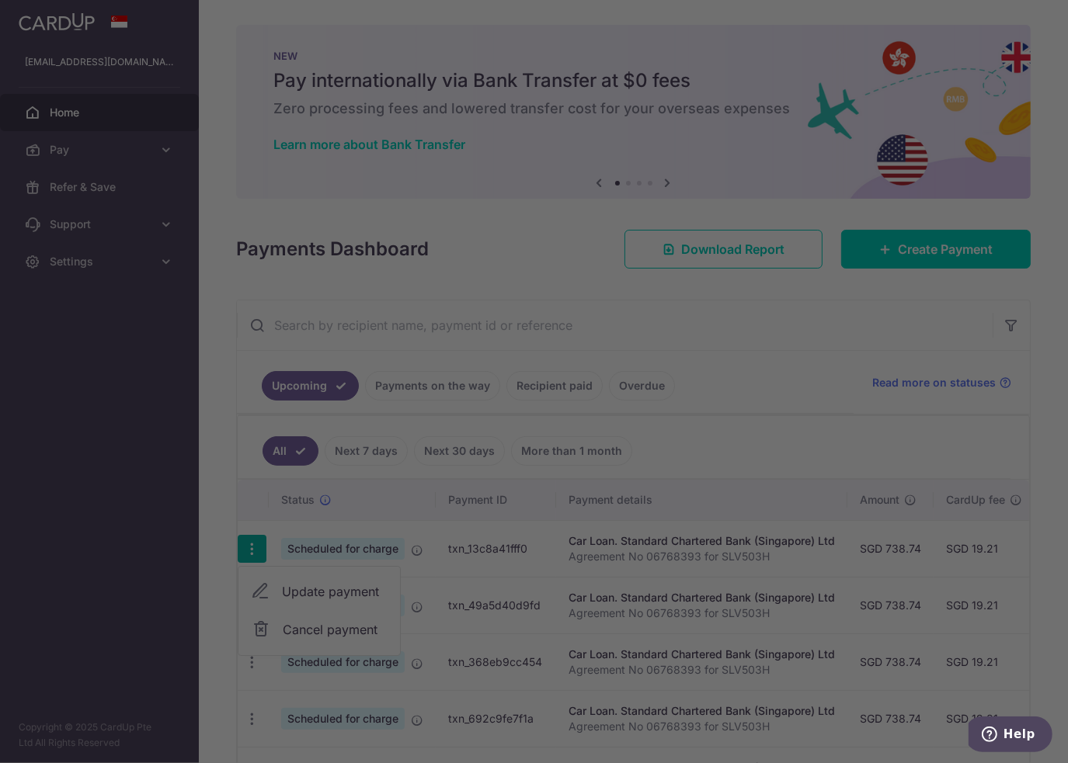
click at [325, 587] on div at bounding box center [539, 385] width 1079 height 771
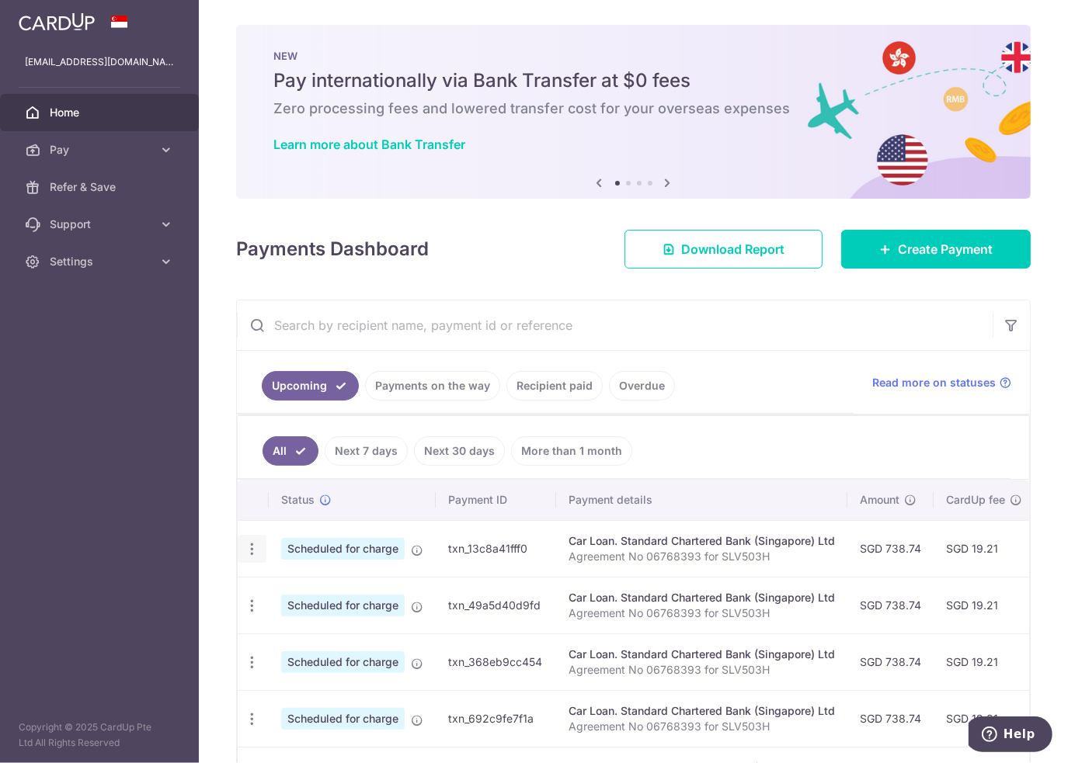
click at [258, 549] on icon "button" at bounding box center [252, 549] width 16 height 16
click at [267, 585] on icon at bounding box center [260, 591] width 19 height 19
radio input "true"
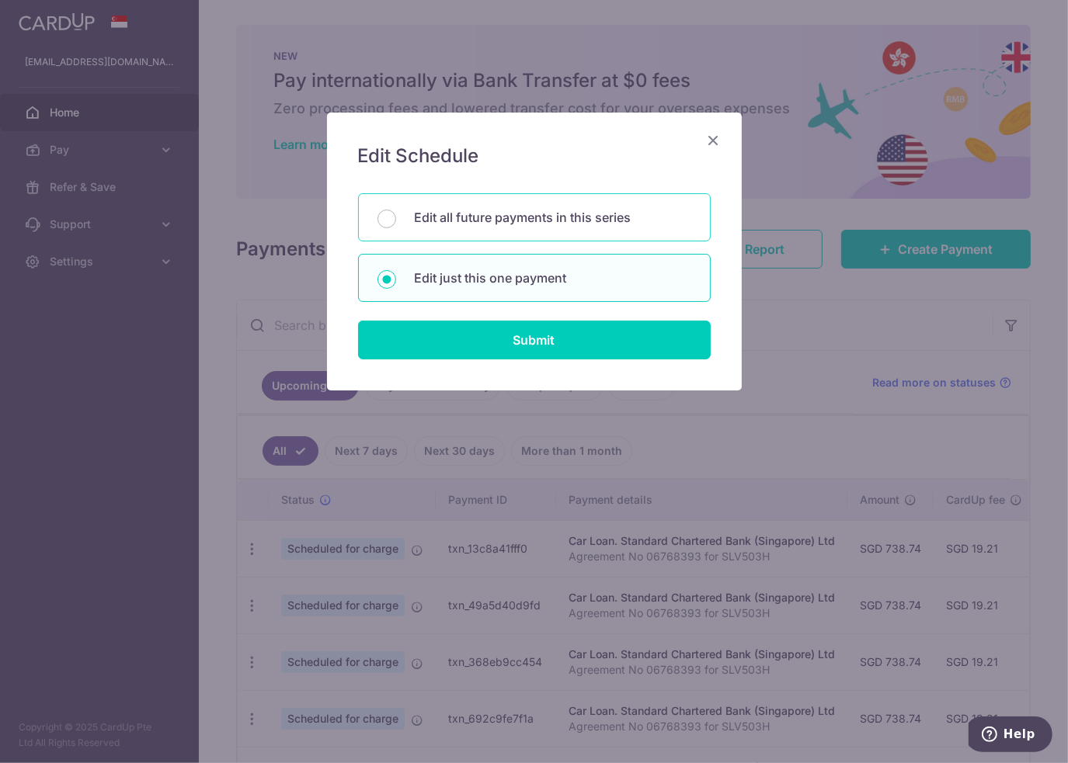
click at [531, 234] on div "Edit all future payments in this series" at bounding box center [534, 217] width 353 height 48
radio input "true"
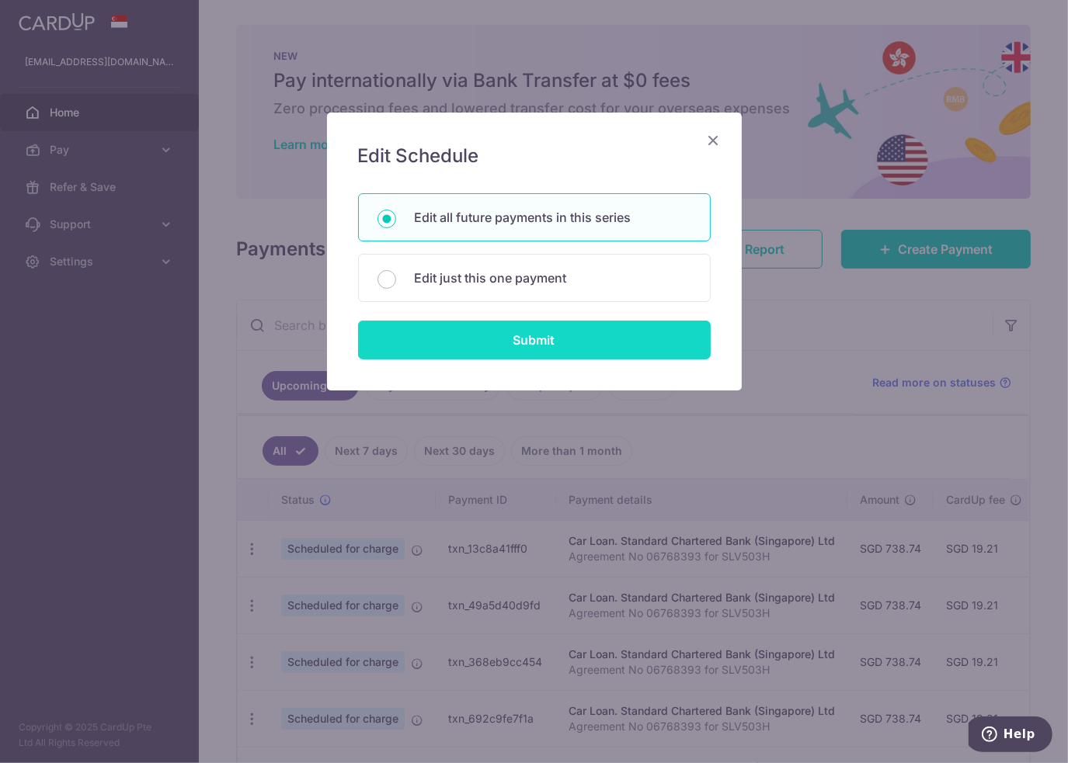
click at [561, 346] on input "Submit" at bounding box center [534, 340] width 353 height 39
radio input "true"
type input "738.74"
type input "Agreement No 06768393 for SLV503H"
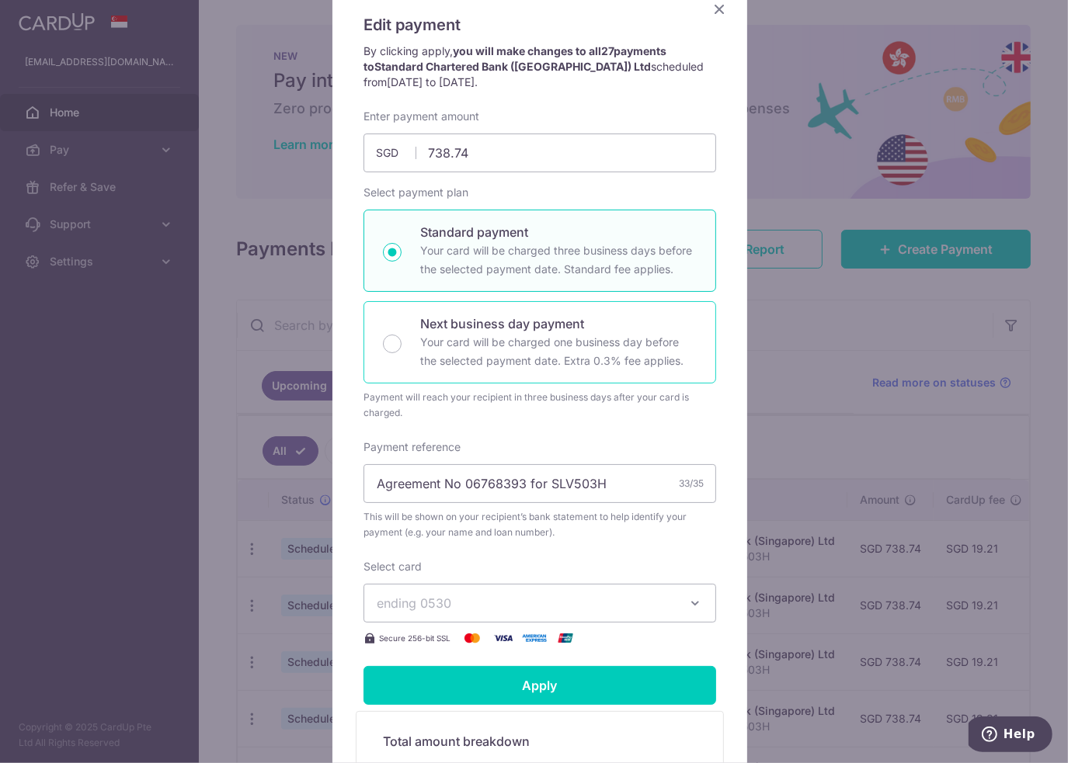
scroll to position [155, 0]
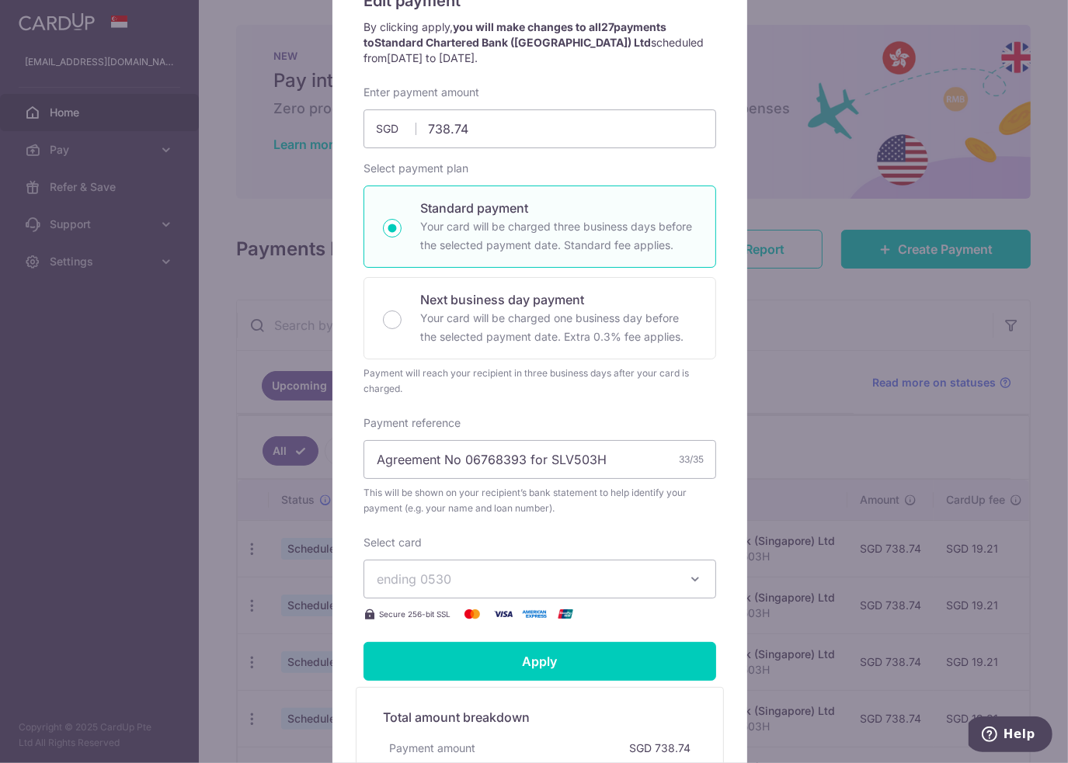
click at [575, 574] on span "ending 0530" at bounding box center [526, 579] width 298 height 19
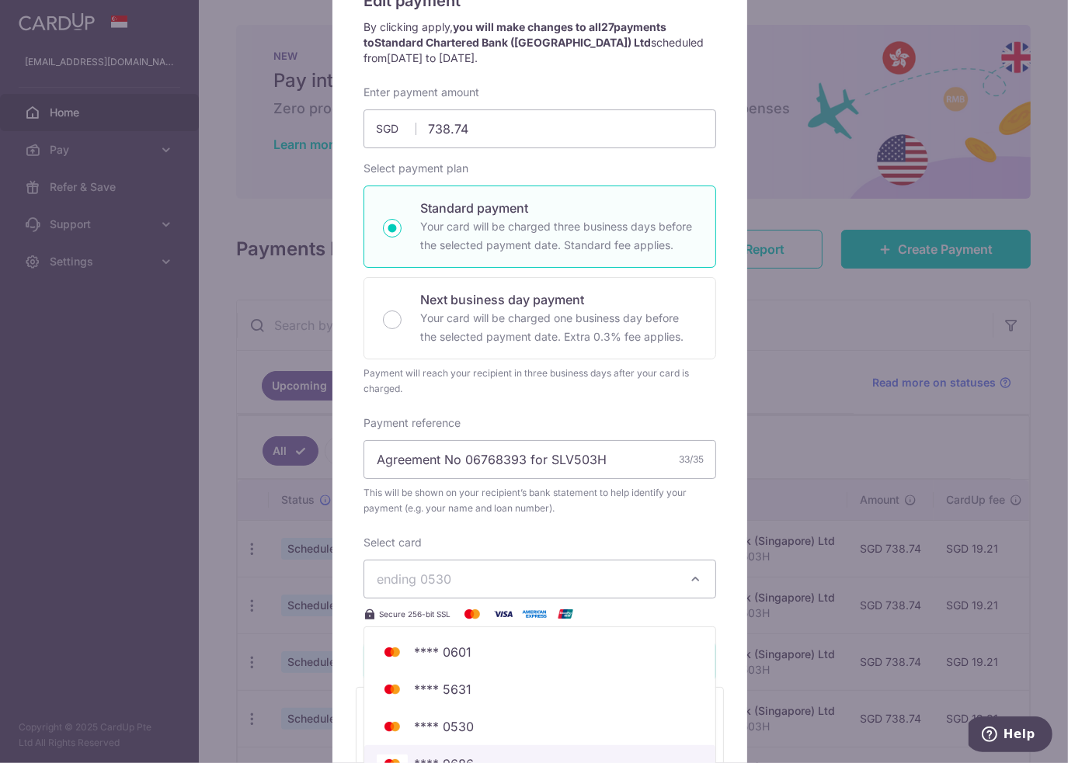
click at [491, 751] on link "**** 9686" at bounding box center [539, 763] width 351 height 37
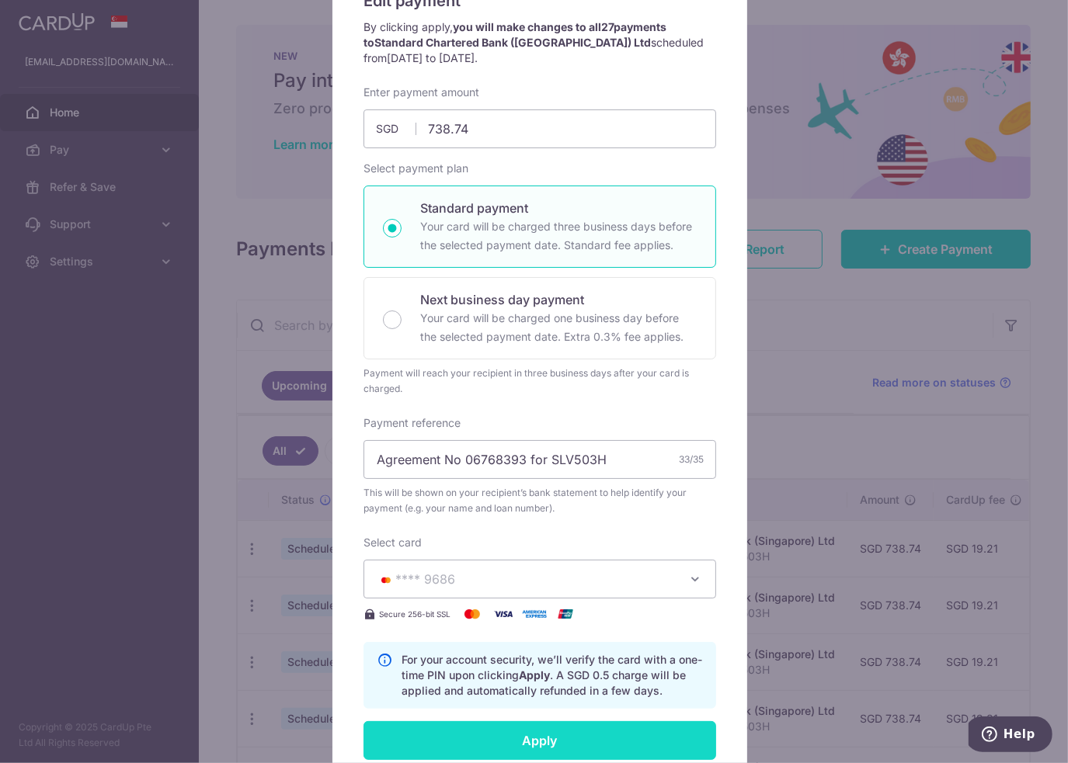
click at [631, 750] on input "Apply" at bounding box center [539, 740] width 353 height 39
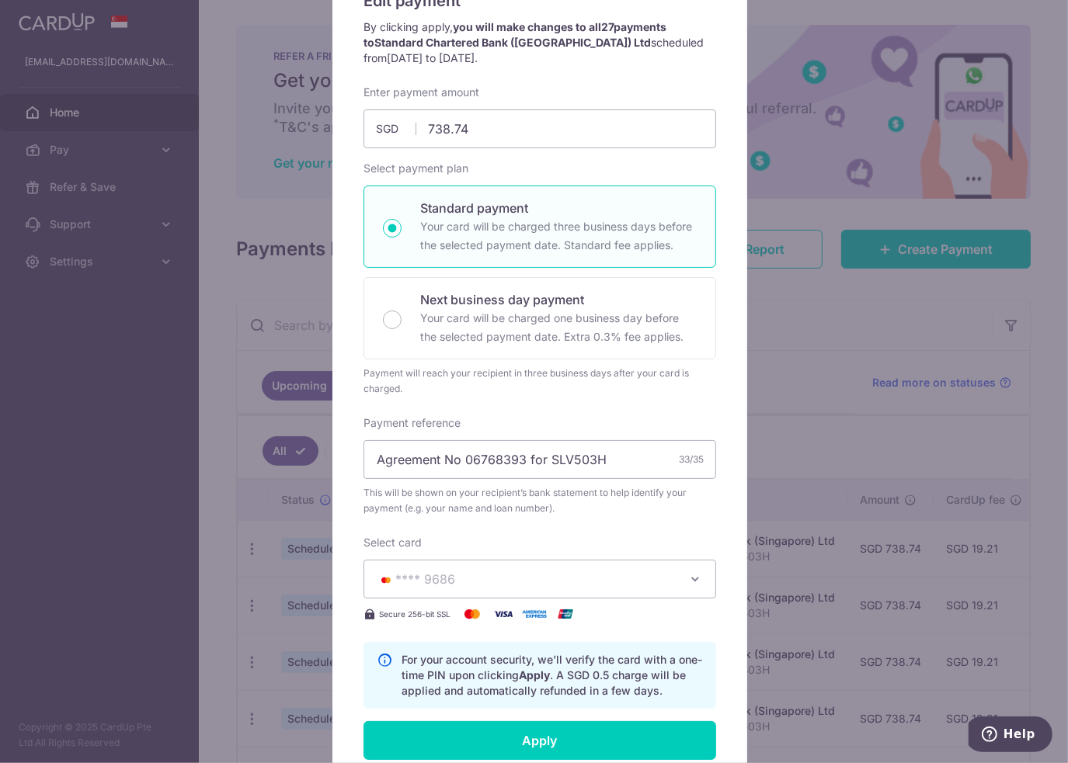
type input "Successfully Applied"
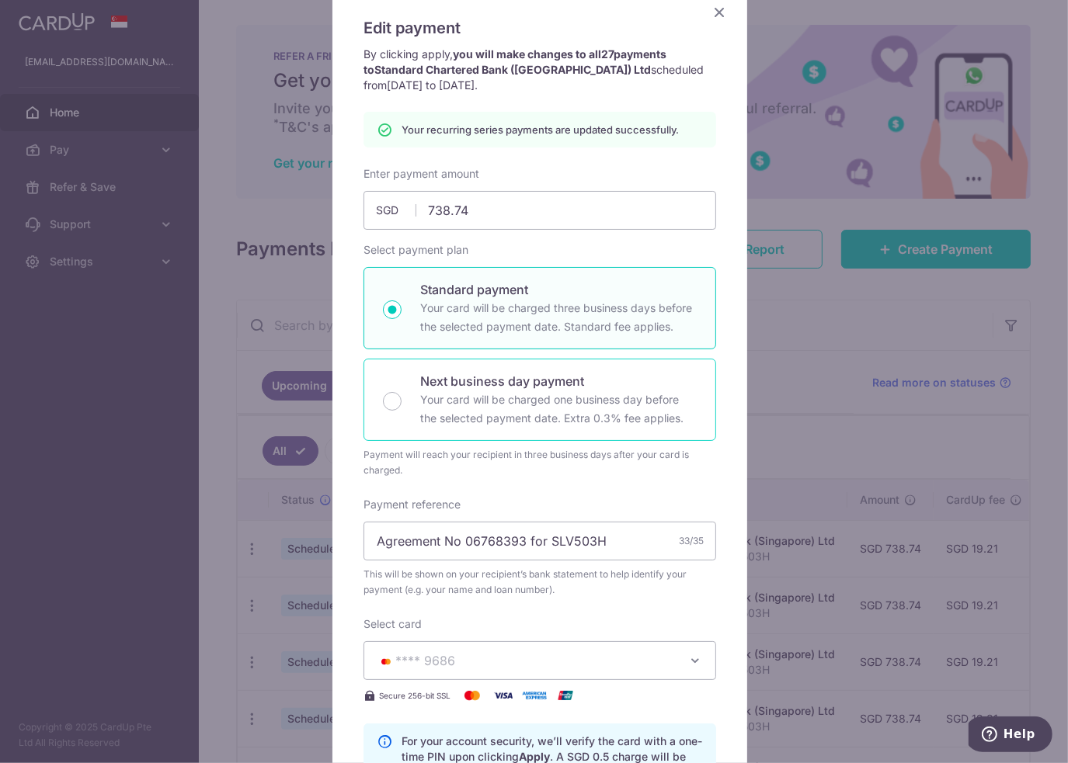
scroll to position [0, 0]
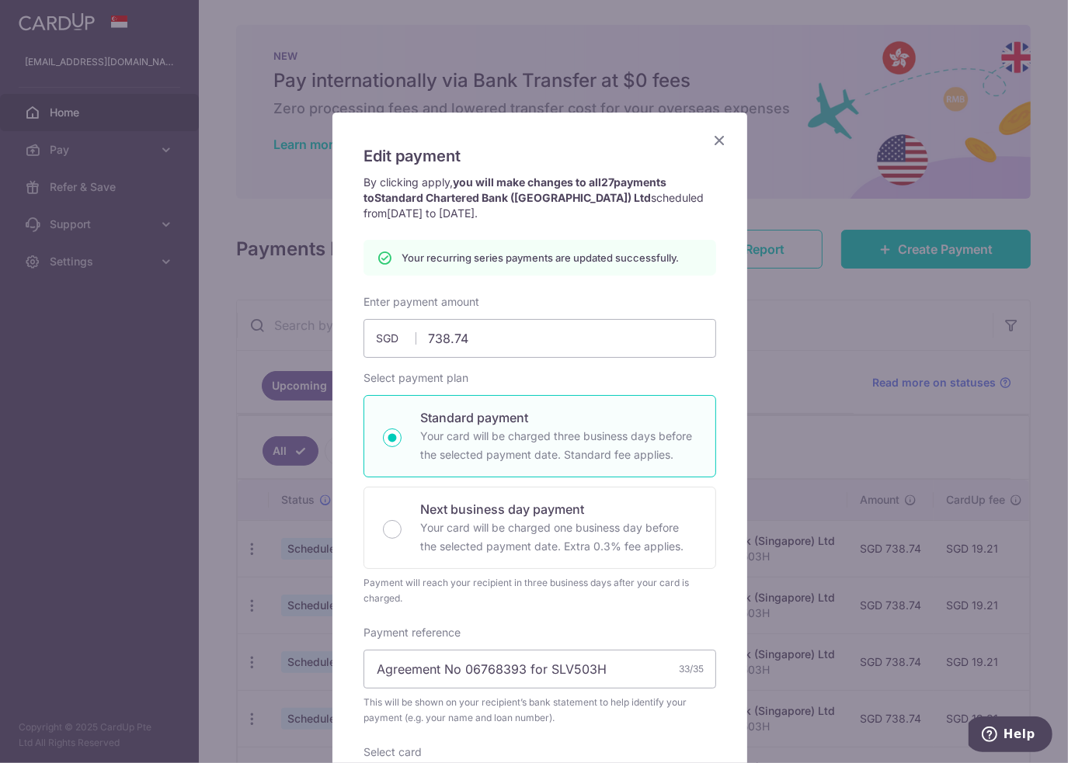
click at [710, 148] on icon "Close" at bounding box center [719, 139] width 19 height 19
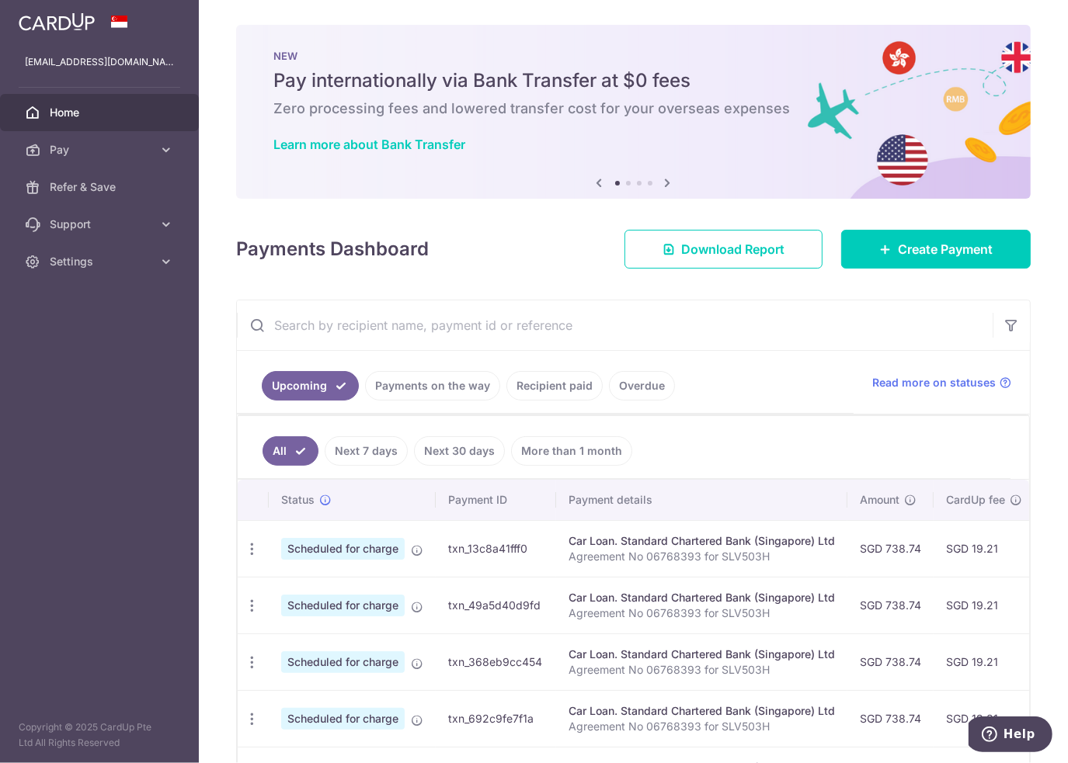
click at [497, 452] on link "Next 30 days" at bounding box center [459, 451] width 91 height 30
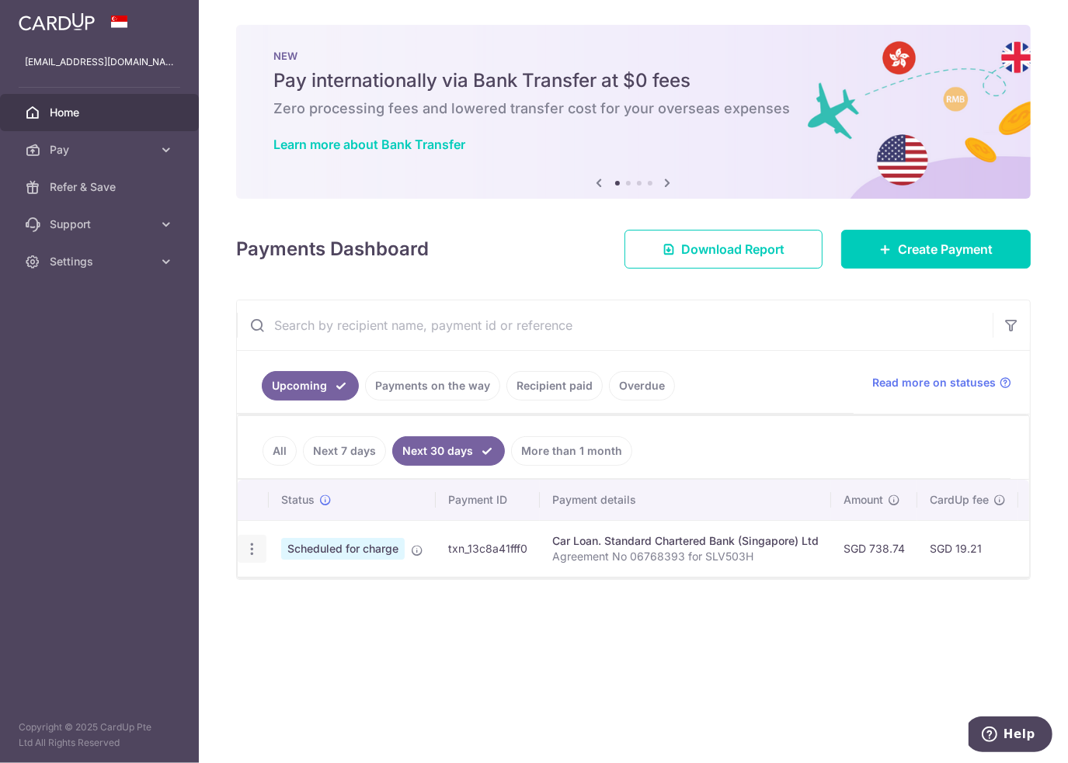
click at [254, 547] on icon "button" at bounding box center [252, 549] width 16 height 16
click at [278, 589] on link "Update payment" at bounding box center [319, 591] width 162 height 37
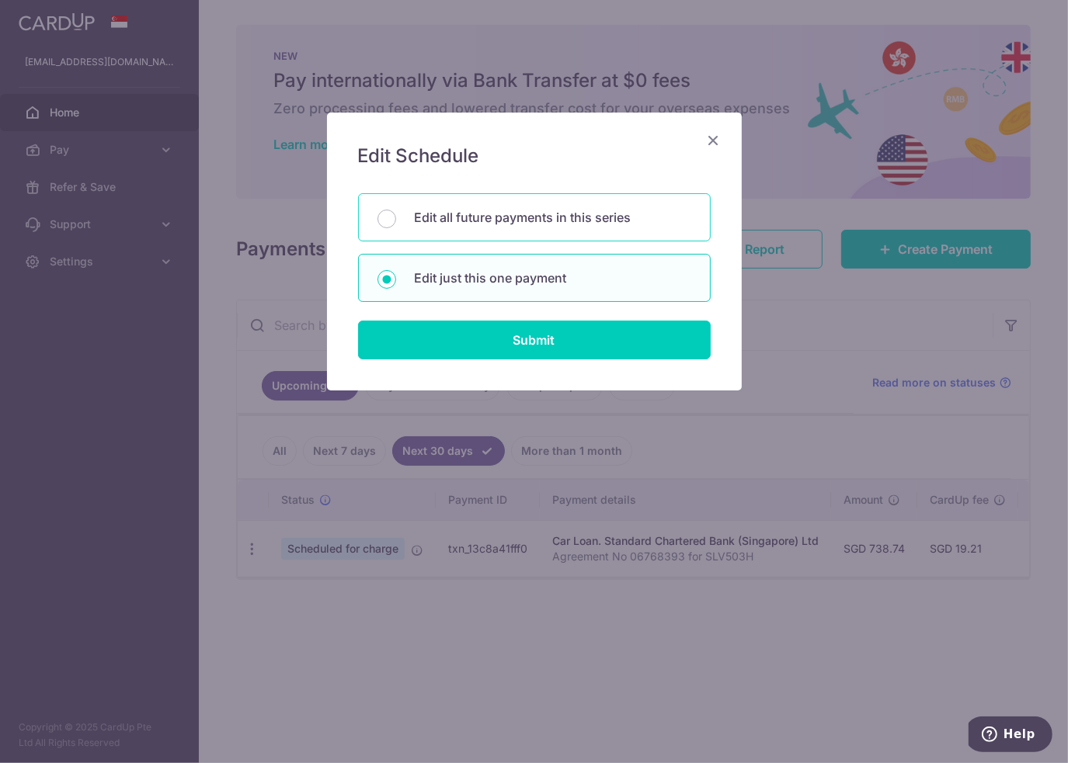
click at [592, 220] on p "Edit all future payments in this series" at bounding box center [553, 217] width 276 height 19
click at [396, 220] on input "Edit all future payments in this series" at bounding box center [386, 219] width 19 height 19
radio input "true"
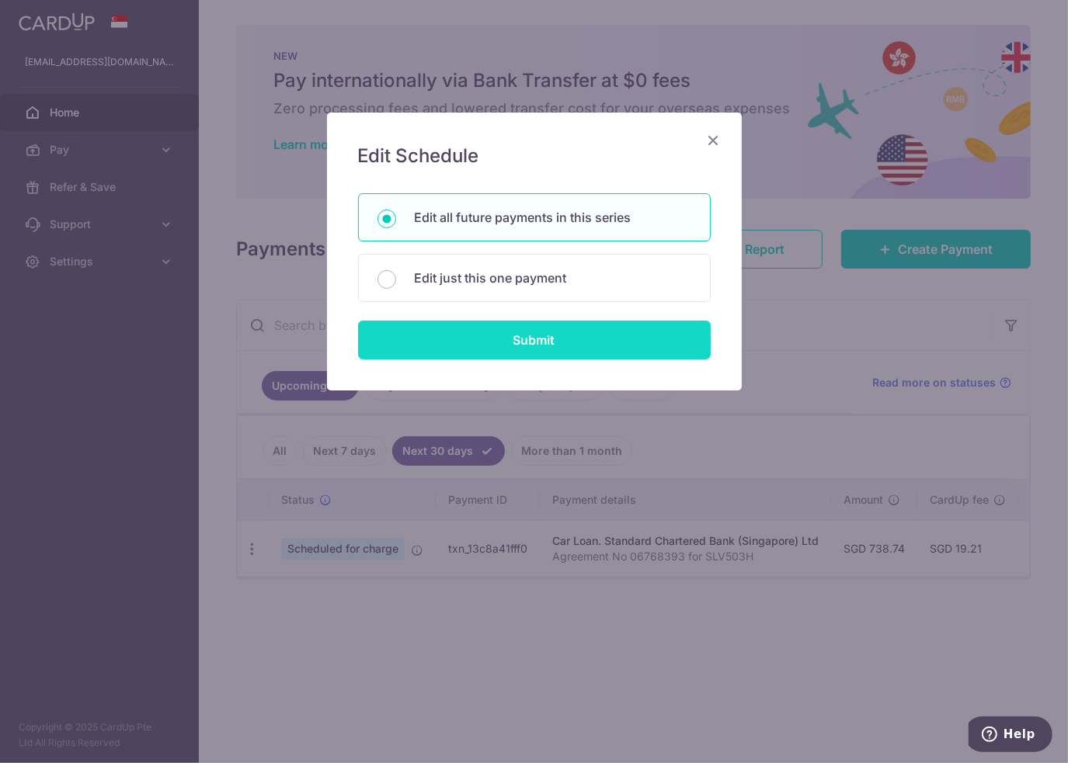
click at [605, 342] on input "Submit" at bounding box center [534, 340] width 353 height 39
radio input "true"
type input "738.74"
type input "Agreement No 06768393 for SLV503H"
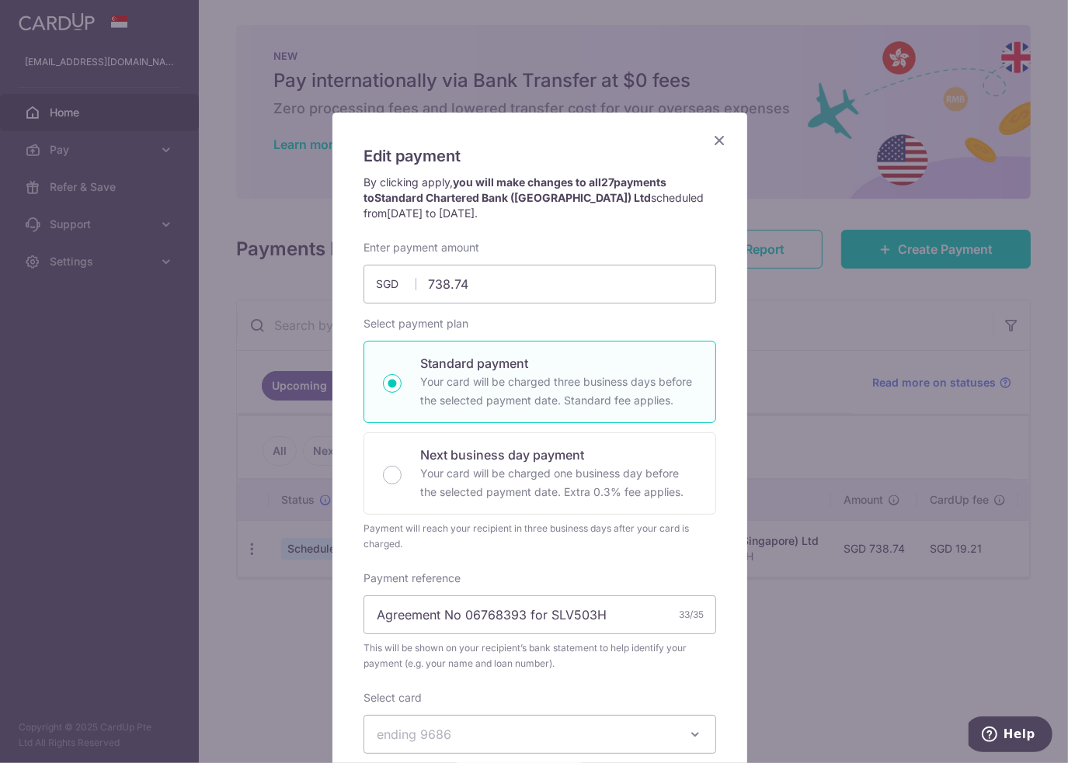
click at [717, 146] on icon "Close" at bounding box center [719, 139] width 19 height 19
